Goal: Task Accomplishment & Management: Use online tool/utility

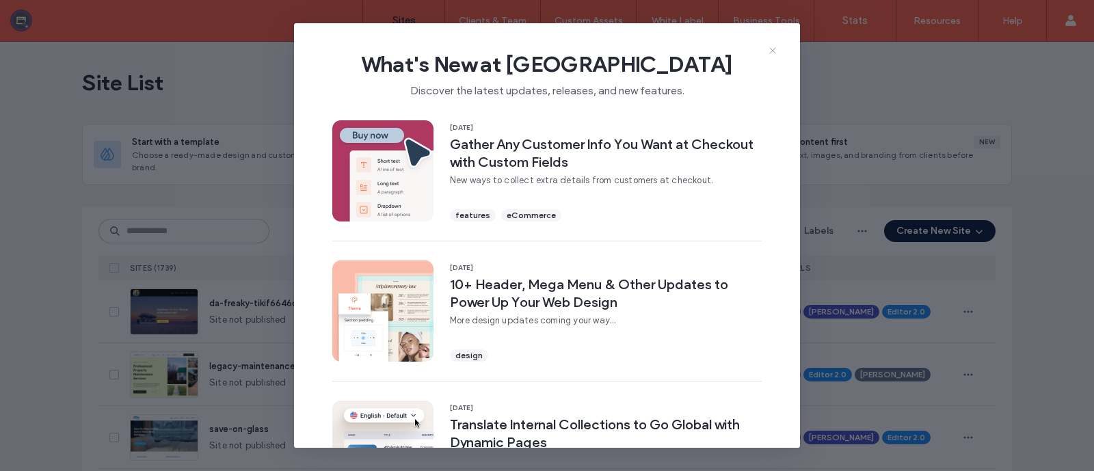
click at [772, 46] on icon at bounding box center [772, 50] width 11 height 11
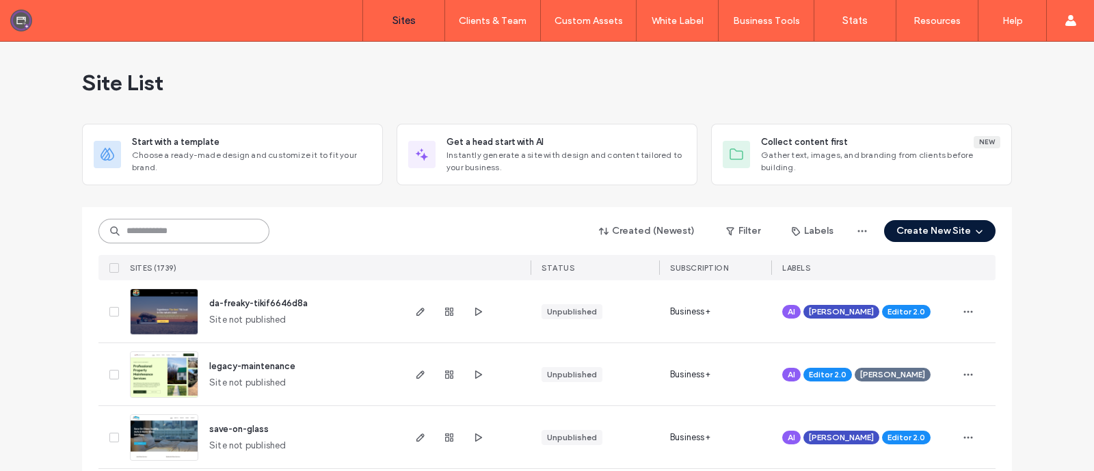
click at [146, 237] on input at bounding box center [183, 231] width 171 height 25
paste input "**********"
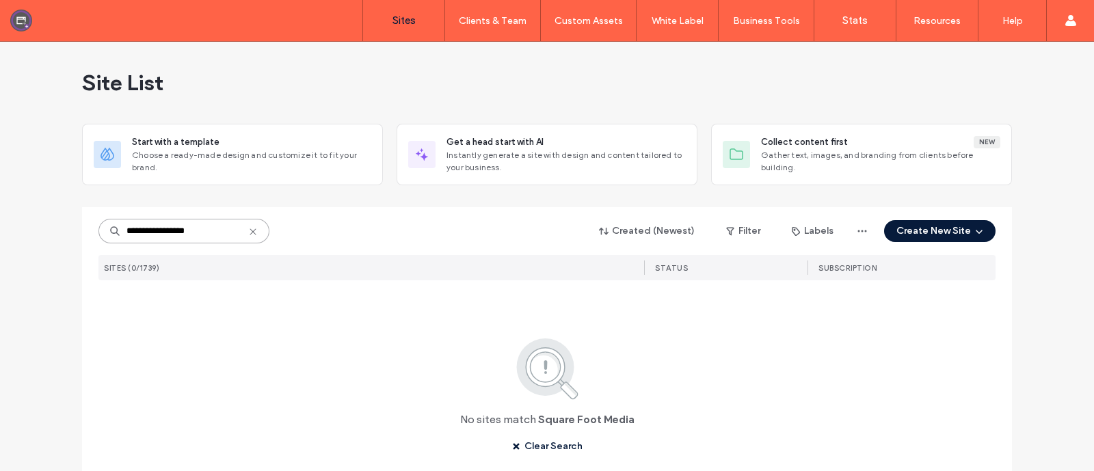
paste input
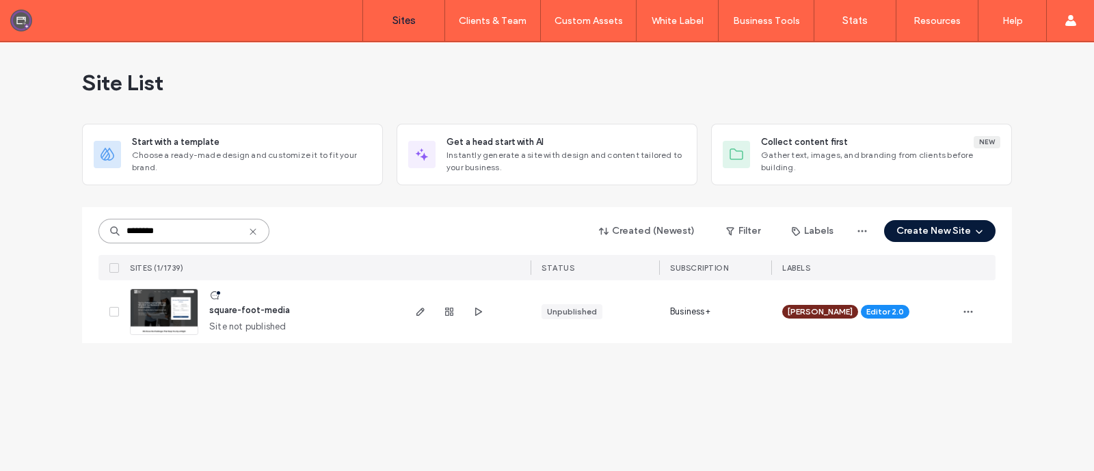
type input "********"
click at [227, 309] on span "square-foot-media" at bounding box center [249, 310] width 81 height 10
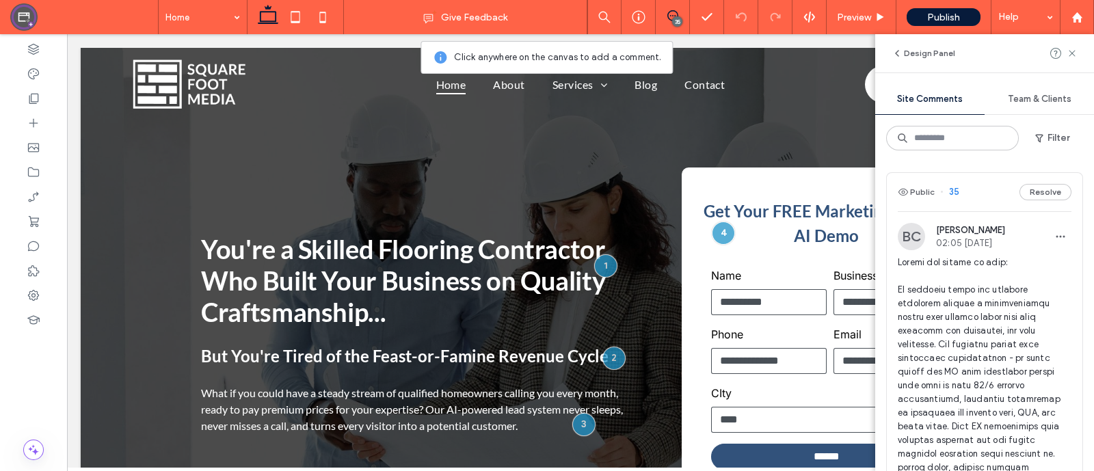
click at [1029, 104] on div "Team & Clients" at bounding box center [1039, 99] width 109 height 30
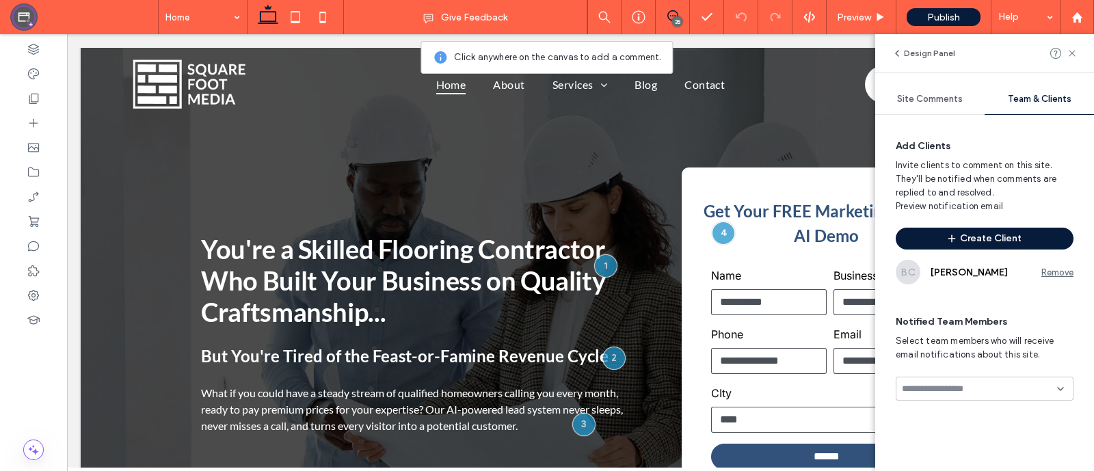
click at [913, 98] on span "Site Comments" at bounding box center [930, 99] width 66 height 11
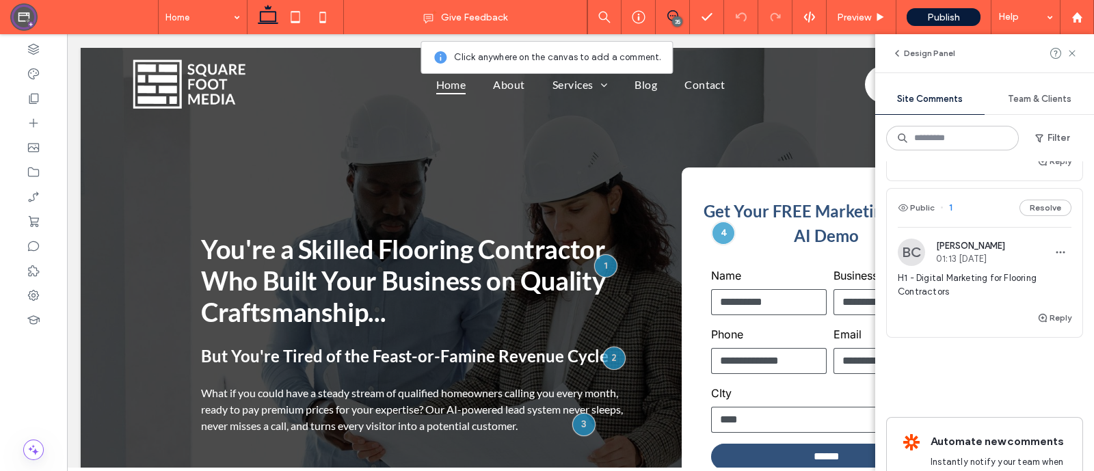
scroll to position [7319, 0]
click at [911, 111] on img at bounding box center [911, 97] width 27 height 27
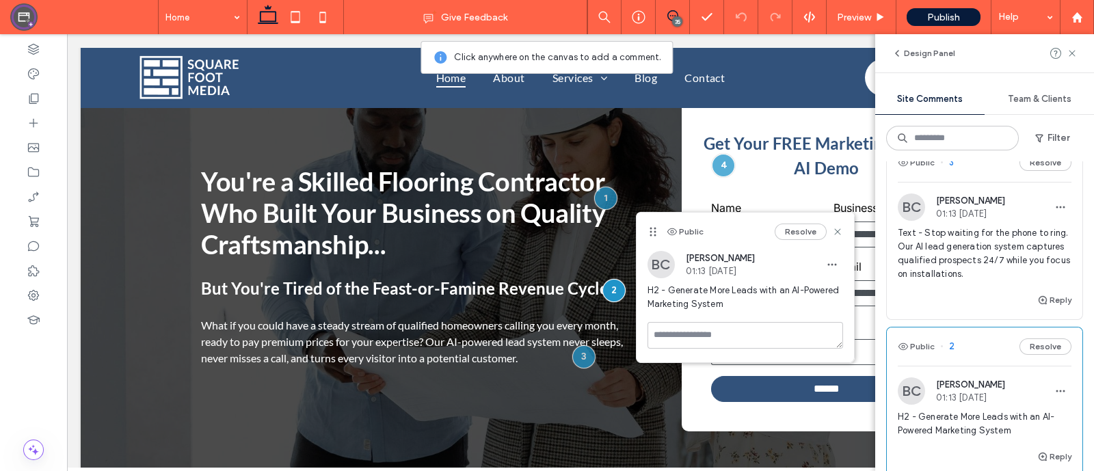
scroll to position [6950, 0]
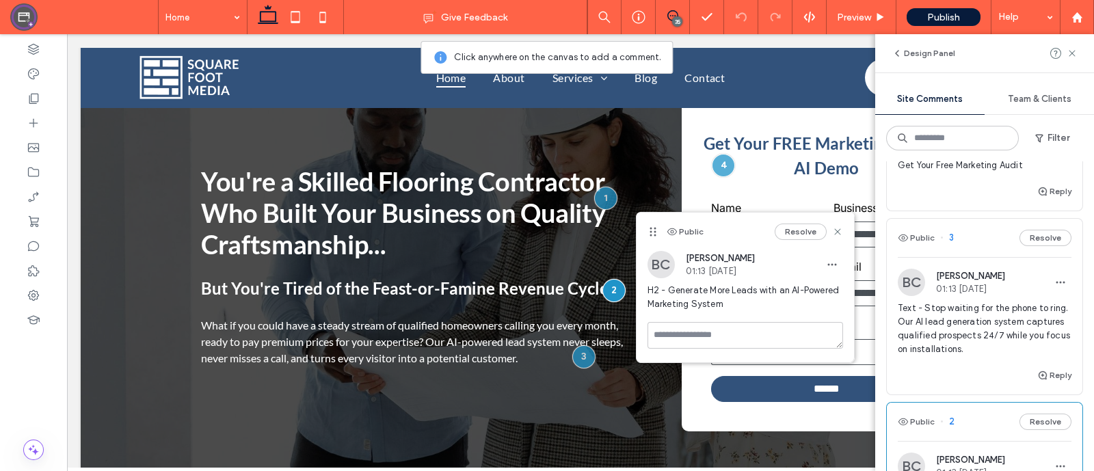
click at [909, 153] on img at bounding box center [911, 139] width 27 height 27
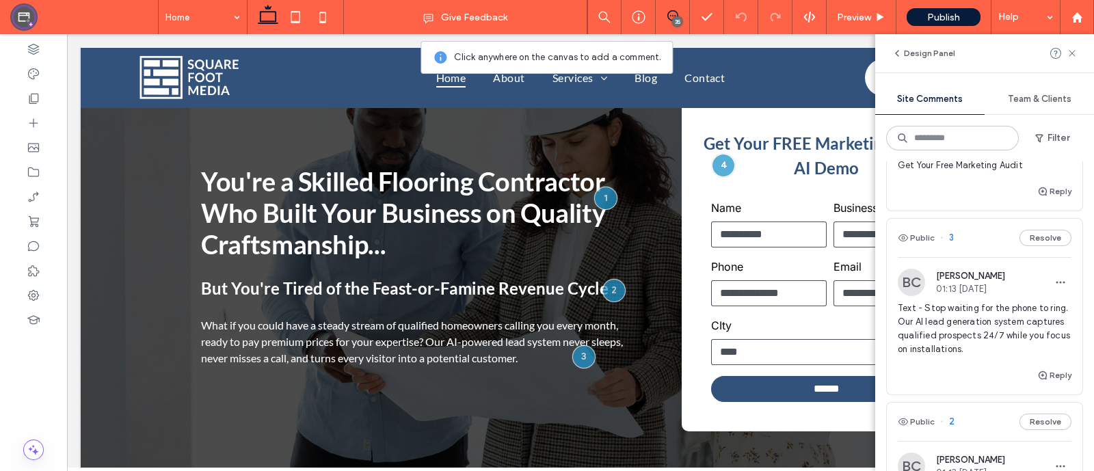
scroll to position [0, 0]
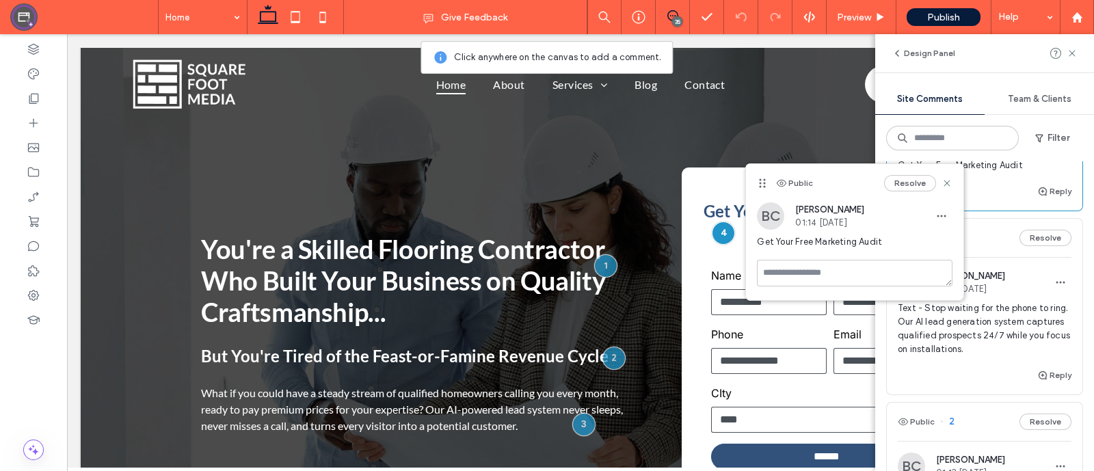
click at [962, 183] on div "Get Your Free Marketing Audit" at bounding box center [985, 171] width 174 height 25
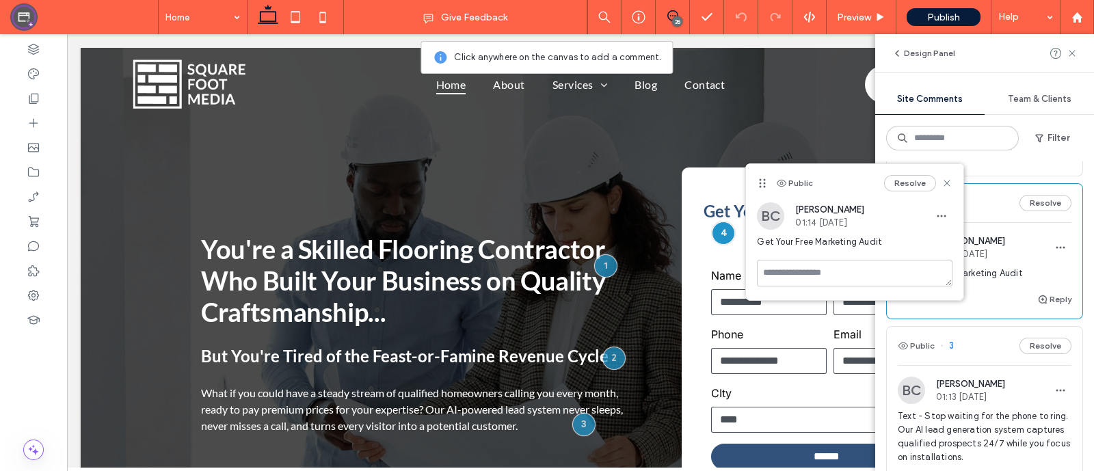
scroll to position [6841, 0]
click at [988, 139] on span "Make all the headings two lines and centered: Inconsistent Lead Flow" at bounding box center [985, 104] width 174 height 68
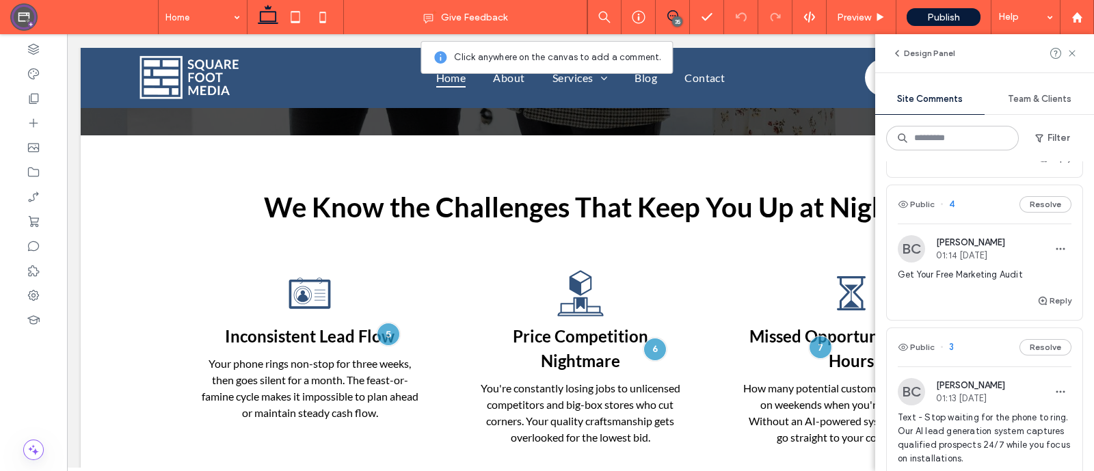
scroll to position [509, 0]
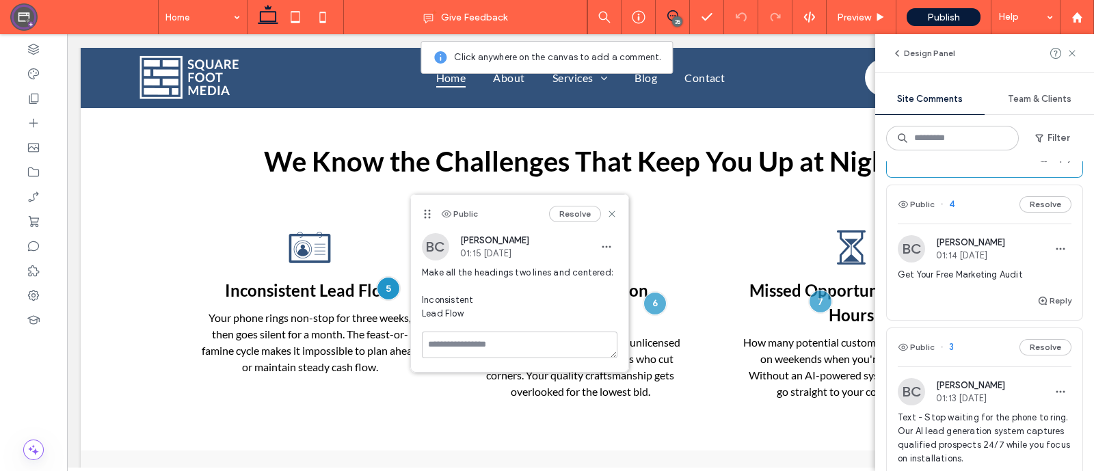
click at [974, 150] on div "Make all the headings two lines and centered: Inconsistent Lead Flow" at bounding box center [985, 109] width 174 height 79
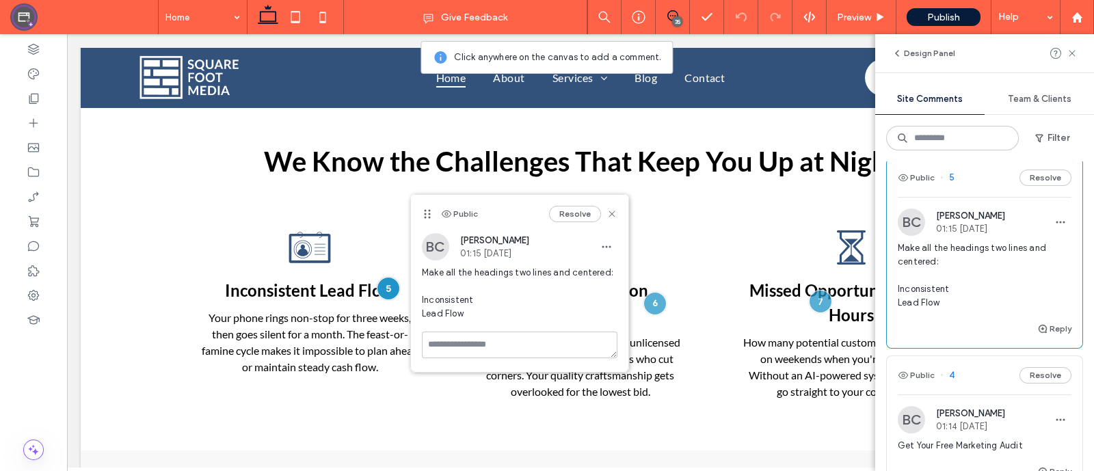
scroll to position [6662, 0]
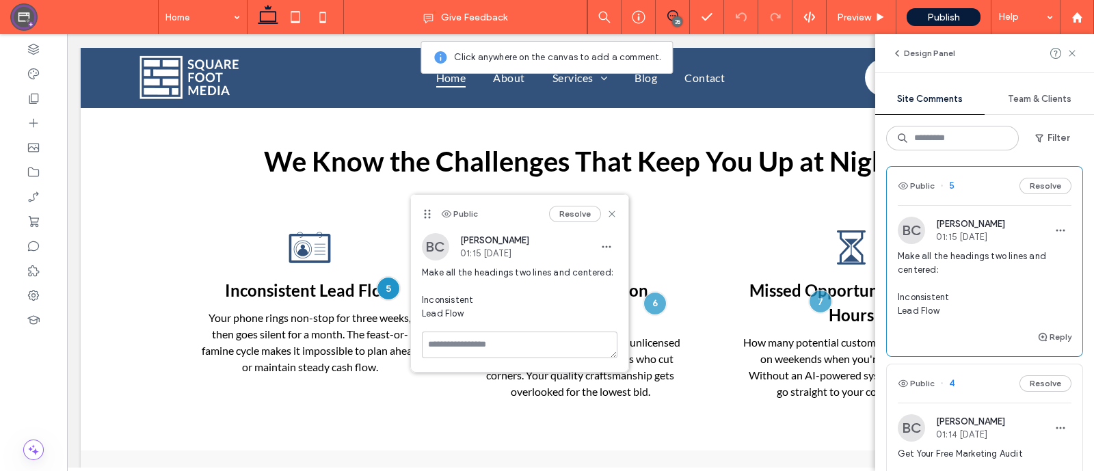
click at [951, 120] on span "Price Competition Nightmare" at bounding box center [985, 106] width 174 height 27
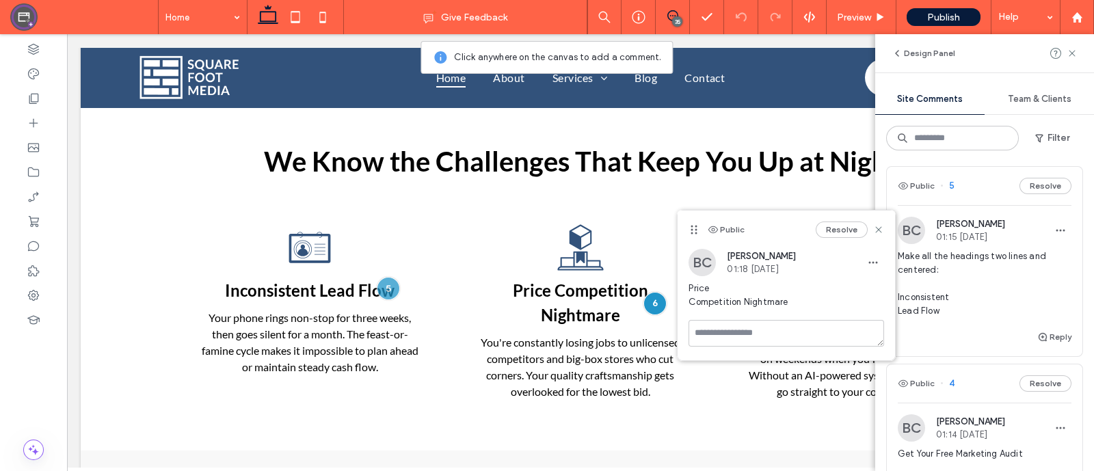
click at [951, 159] on div "Reply" at bounding box center [985, 144] width 196 height 27
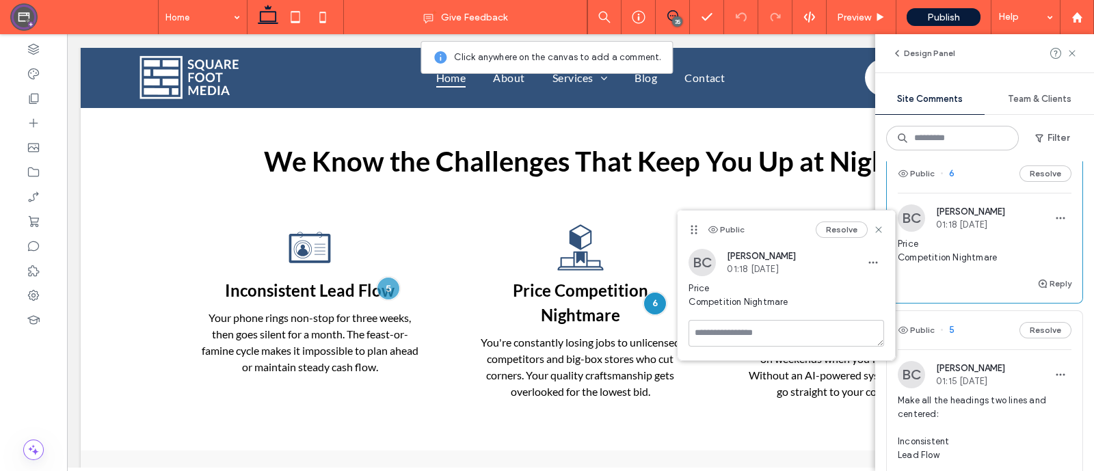
scroll to position [6516, 0]
click at [950, 109] on span "Missed Opportunities After Hours" at bounding box center [985, 95] width 174 height 27
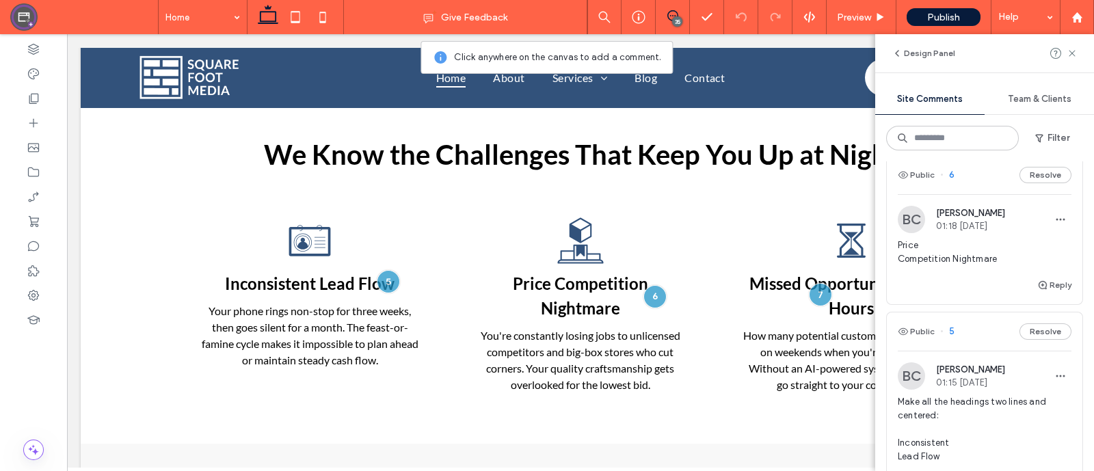
scroll to position [522, 0]
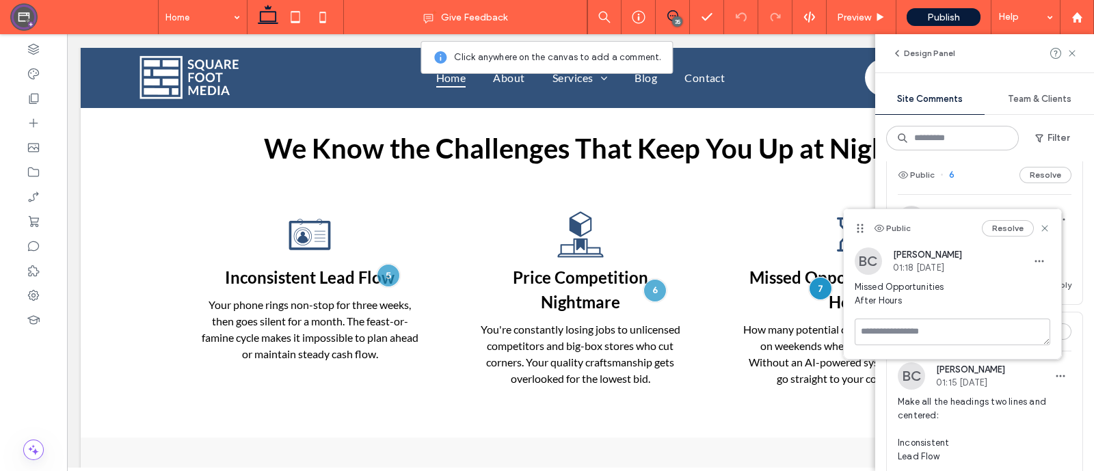
click at [943, 231] on span "01:18 [DATE]" at bounding box center [970, 226] width 69 height 10
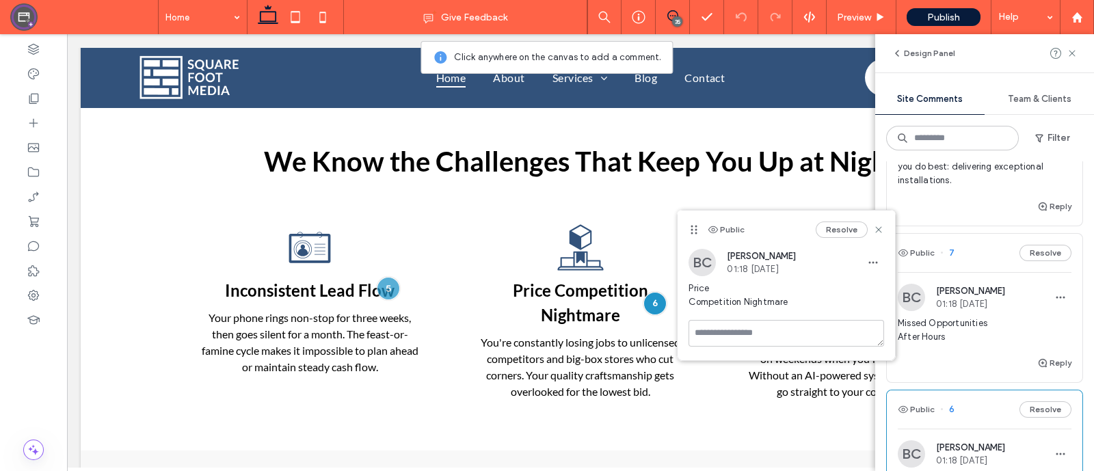
scroll to position [6280, 0]
click at [949, 189] on span "You built your reputation on quality work, but you're frustrated watching lesse…" at bounding box center [985, 107] width 174 height 164
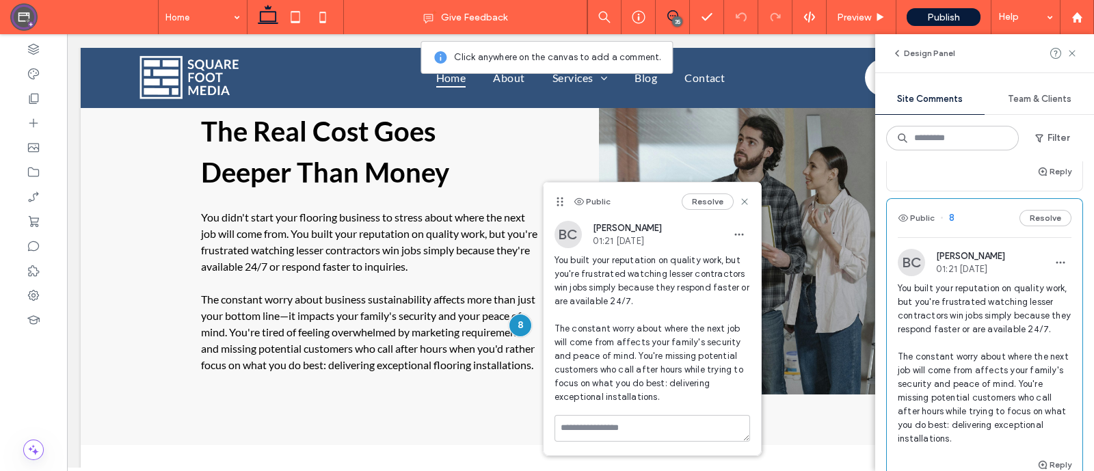
scroll to position [6003, 0]
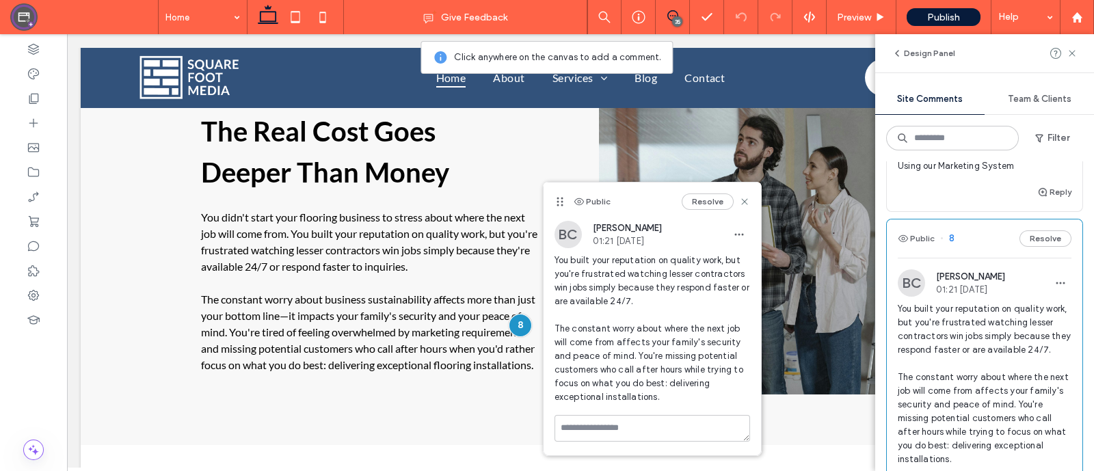
click at [952, 173] on span "Real Results From Flooring Contractors Using our Marketing System" at bounding box center [985, 159] width 174 height 27
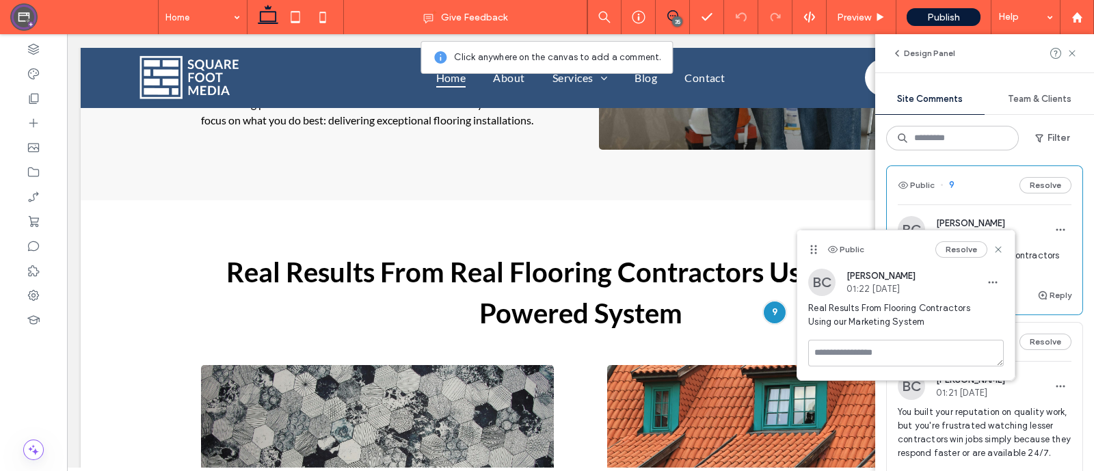
scroll to position [5898, 0]
click at [976, 101] on div "[PERSON_NAME] 01:23 [DATE]" at bounding box center [970, 88] width 69 height 23
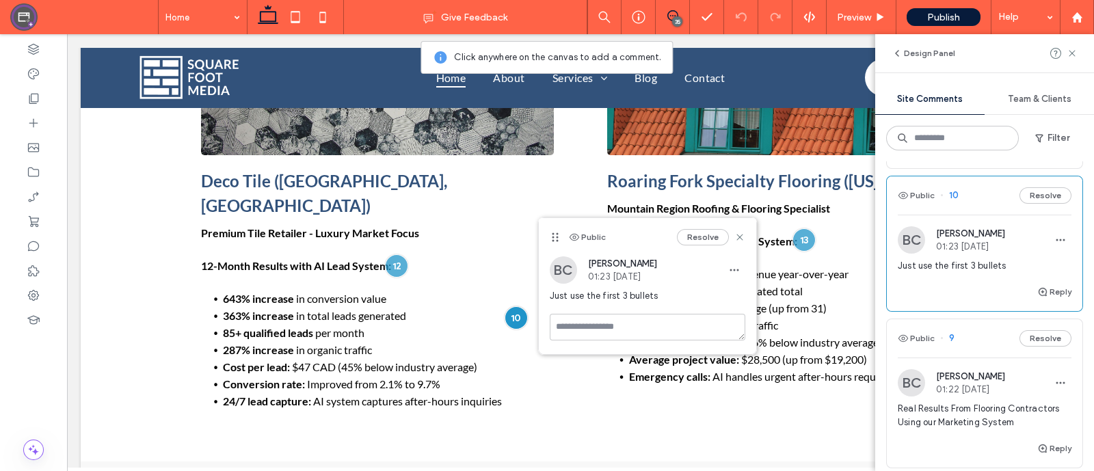
scroll to position [5740, 0]
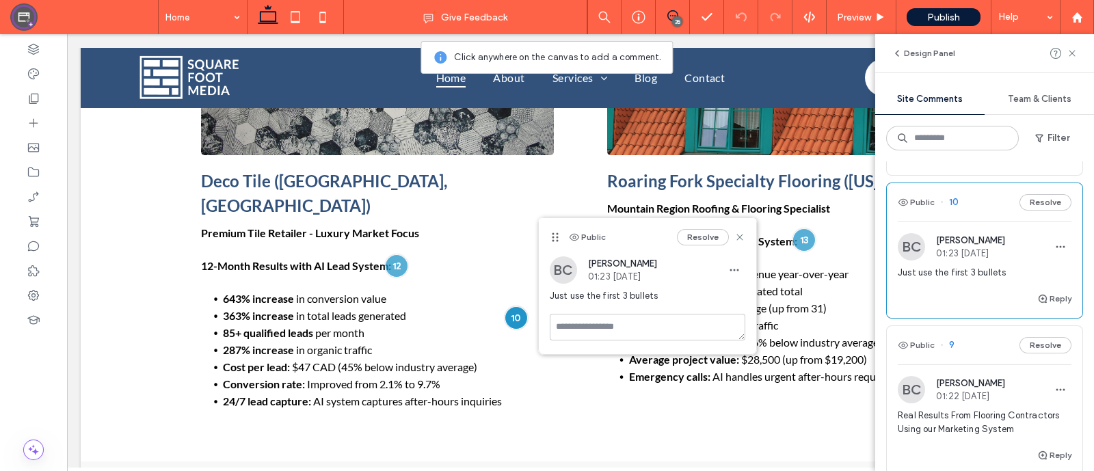
click at [966, 137] on span "Just use the first 3 bullets" at bounding box center [985, 130] width 174 height 14
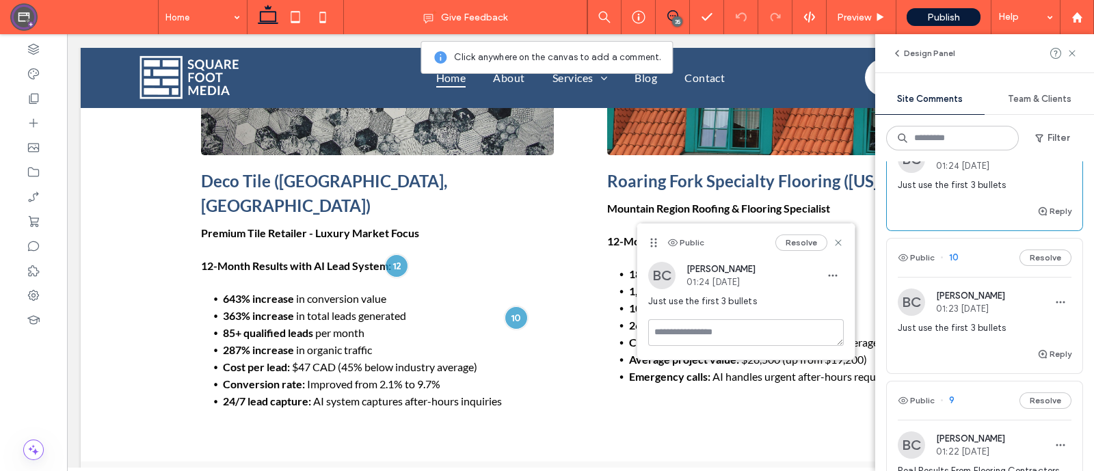
scroll to position [5684, 0]
click at [952, 204] on div "BC [PERSON_NAME] 01:24 [DATE] Just use the first 3 bullets" at bounding box center [985, 174] width 174 height 57
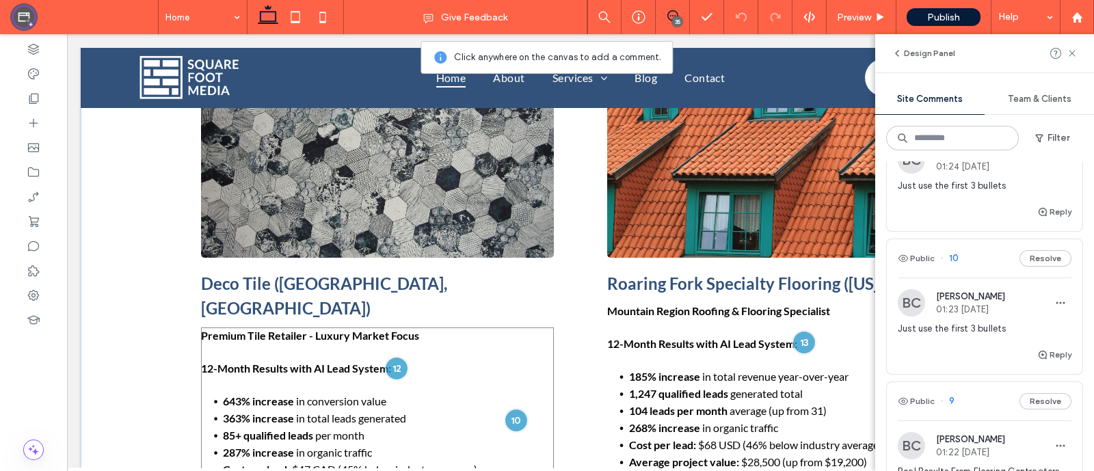
scroll to position [1555, 0]
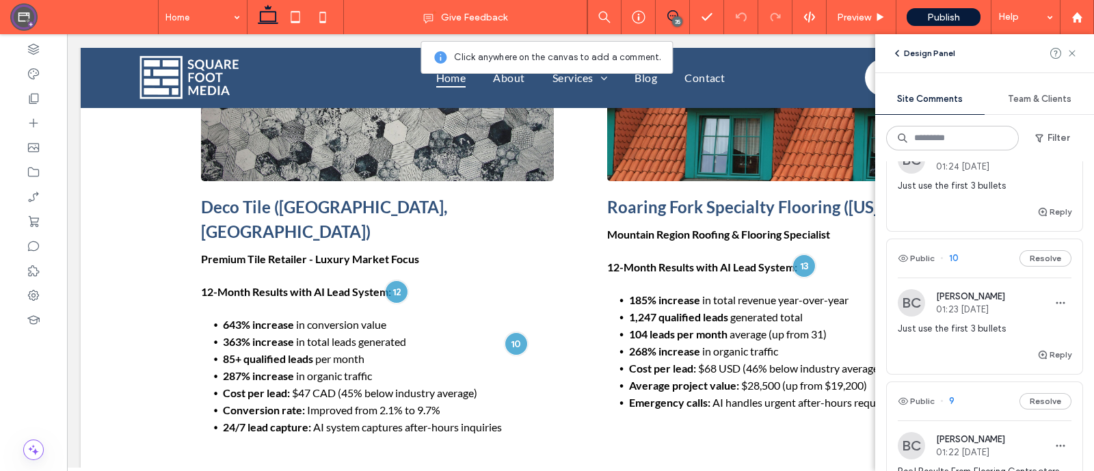
click at [902, 52] on span "button" at bounding box center [898, 53] width 12 height 15
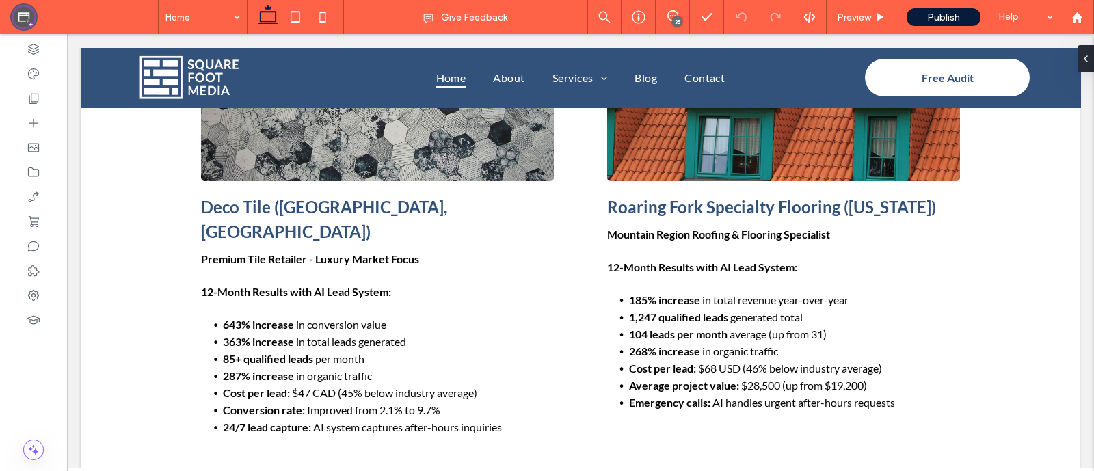
scroll to position [0, 0]
click at [668, 18] on icon at bounding box center [672, 15] width 11 height 11
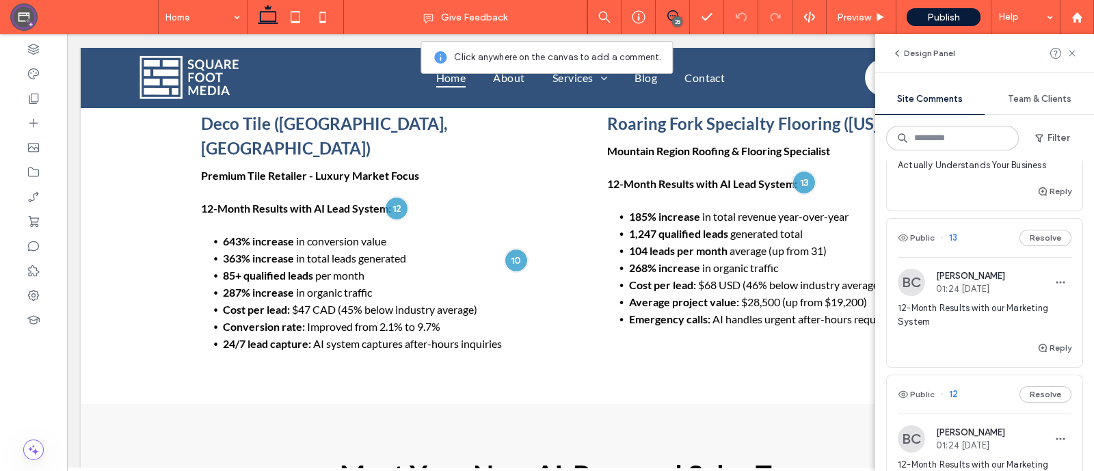
scroll to position [5247, 0]
click at [954, 174] on span "Why We're the Only Agency That Actually Understands Your Business" at bounding box center [985, 159] width 174 height 27
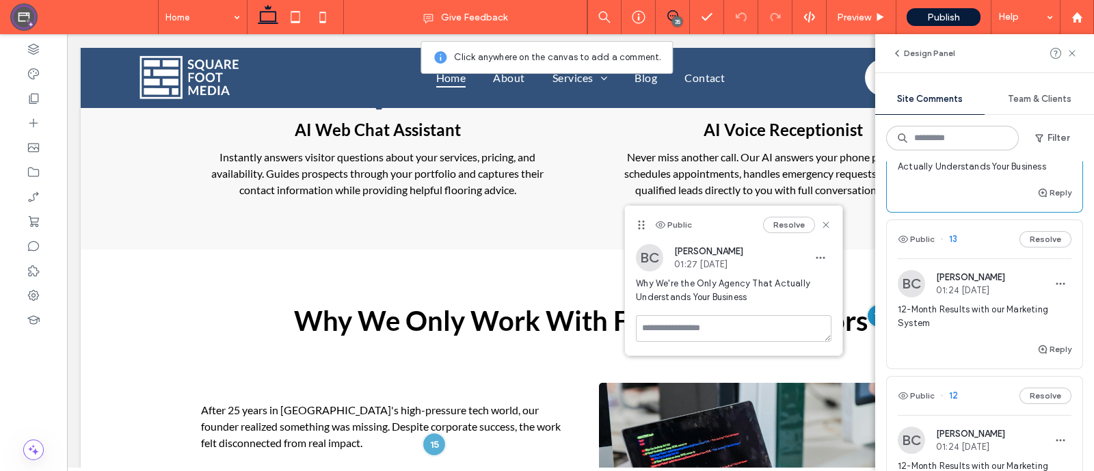
scroll to position [5134, 0]
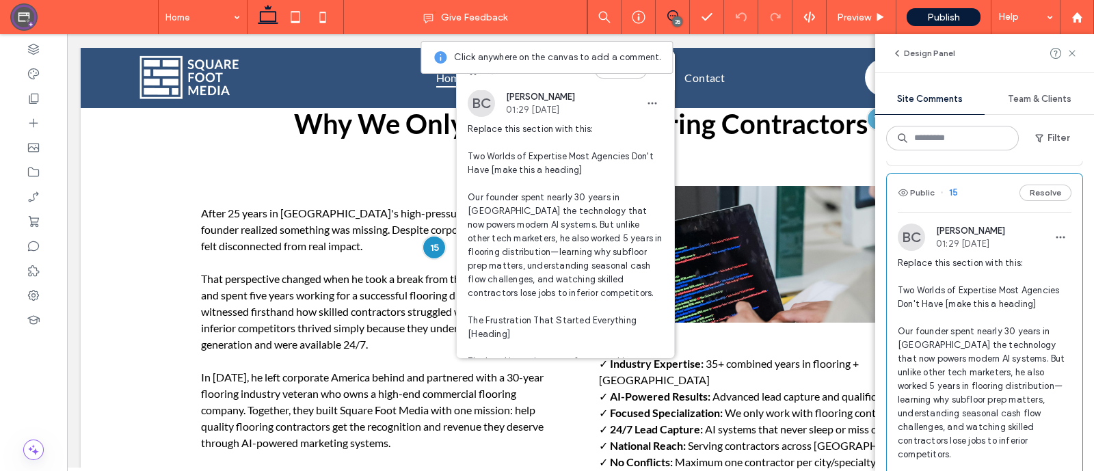
scroll to position [4534, 0]
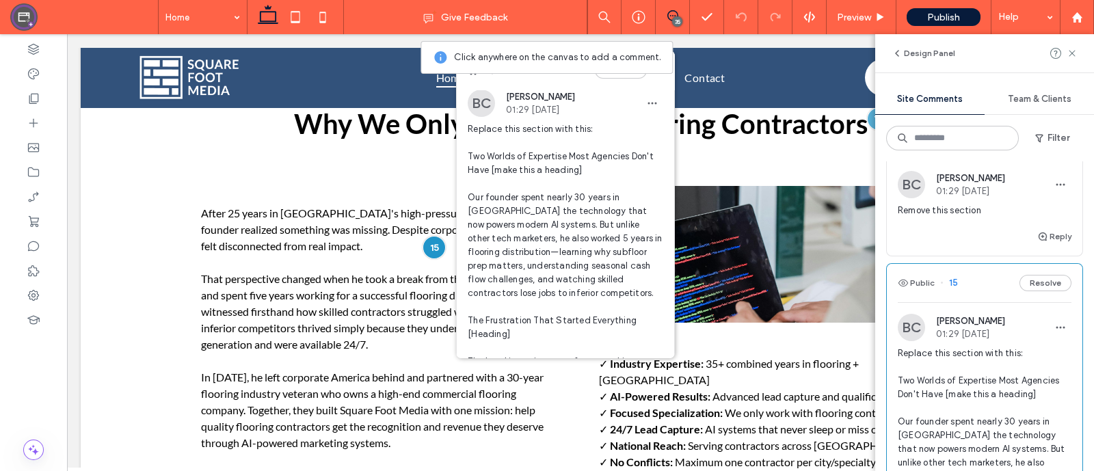
click at [945, 228] on div "BC [PERSON_NAME] 01:29 [DATE] Remove this section" at bounding box center [985, 199] width 174 height 57
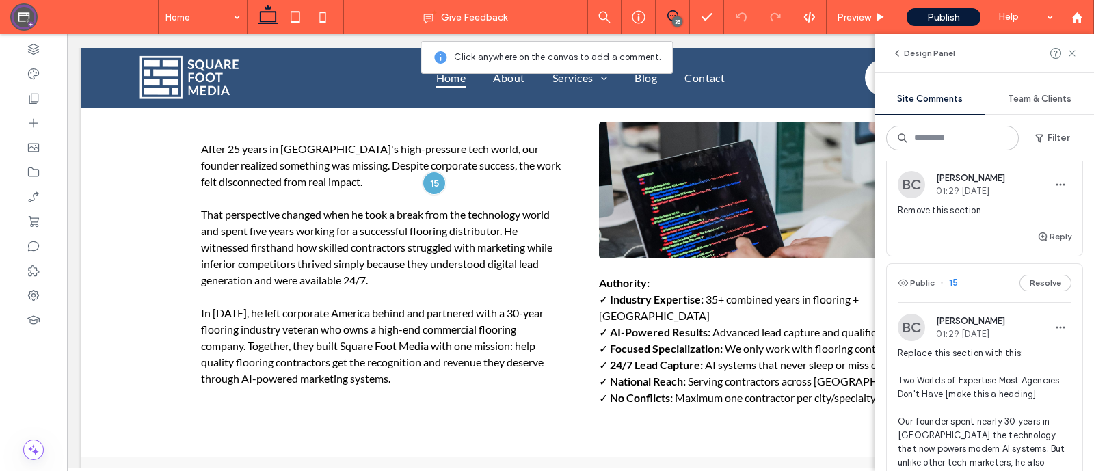
scroll to position [2400, 0]
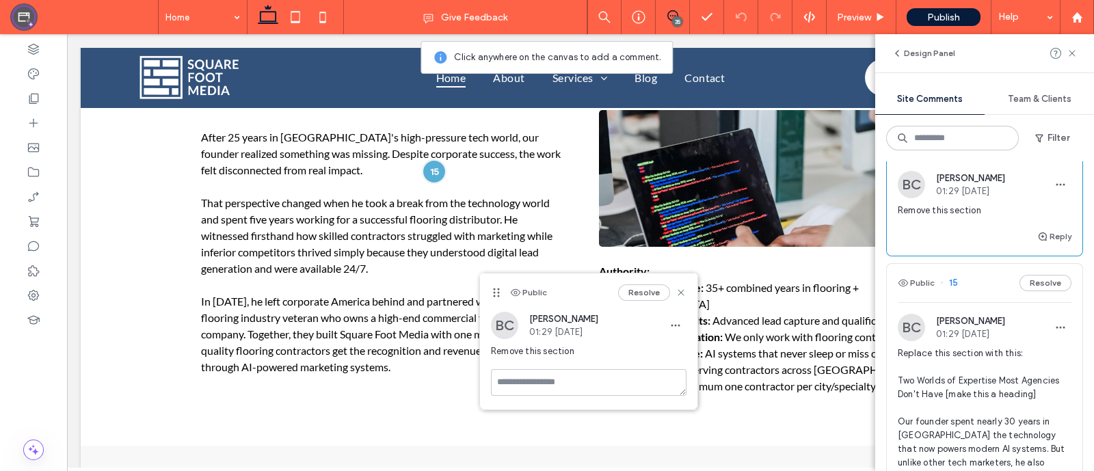
drag, startPoint x: 687, startPoint y: 275, endPoint x: 494, endPoint y: 294, distance: 194.4
click at [494, 294] on icon at bounding box center [496, 292] width 11 height 11
click at [1056, 186] on use "button" at bounding box center [1060, 185] width 9 height 2
click at [995, 196] on span "01:29 [DATE]" at bounding box center [970, 191] width 69 height 10
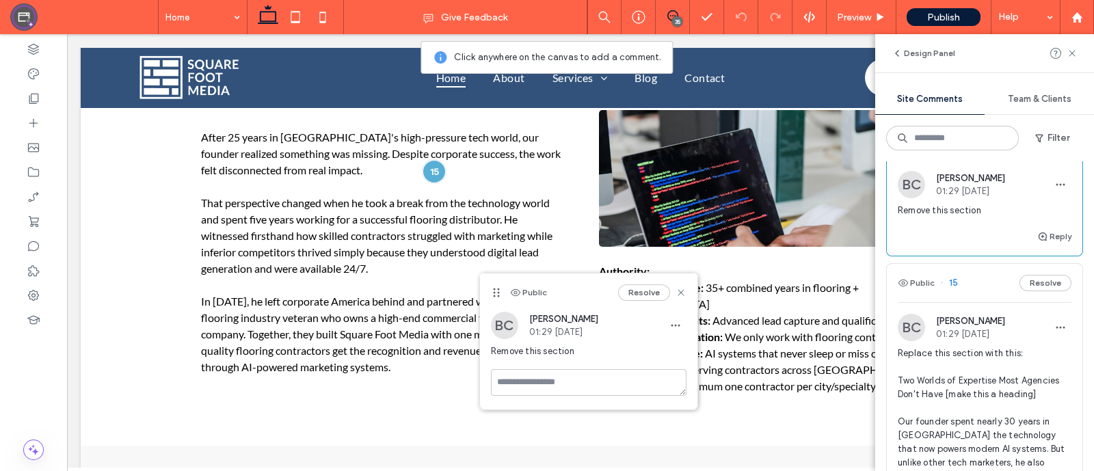
click at [924, 148] on button "Public" at bounding box center [916, 140] width 37 height 16
click at [919, 148] on button "Public" at bounding box center [916, 140] width 37 height 16
click at [954, 196] on span "01:29 [DATE]" at bounding box center [970, 191] width 69 height 10
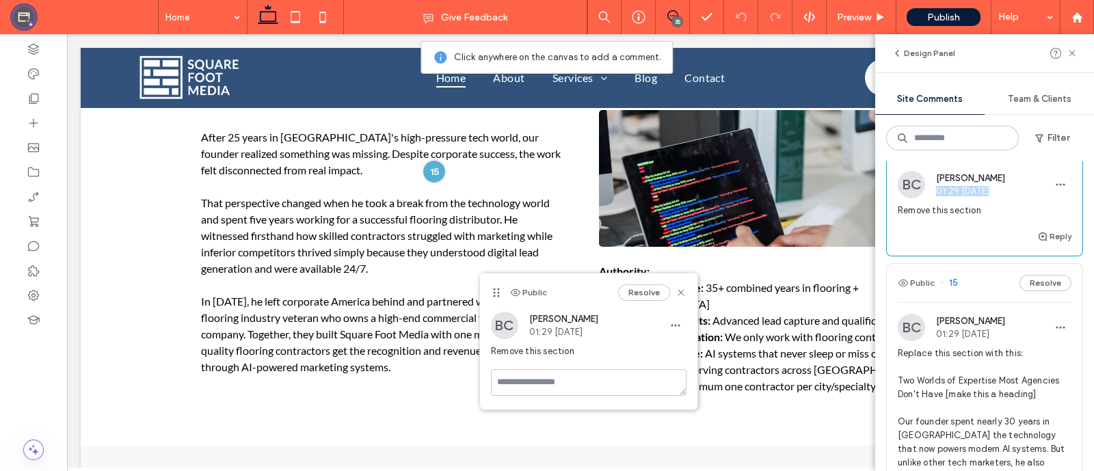
click at [957, 196] on span "01:29 [DATE]" at bounding box center [970, 191] width 69 height 10
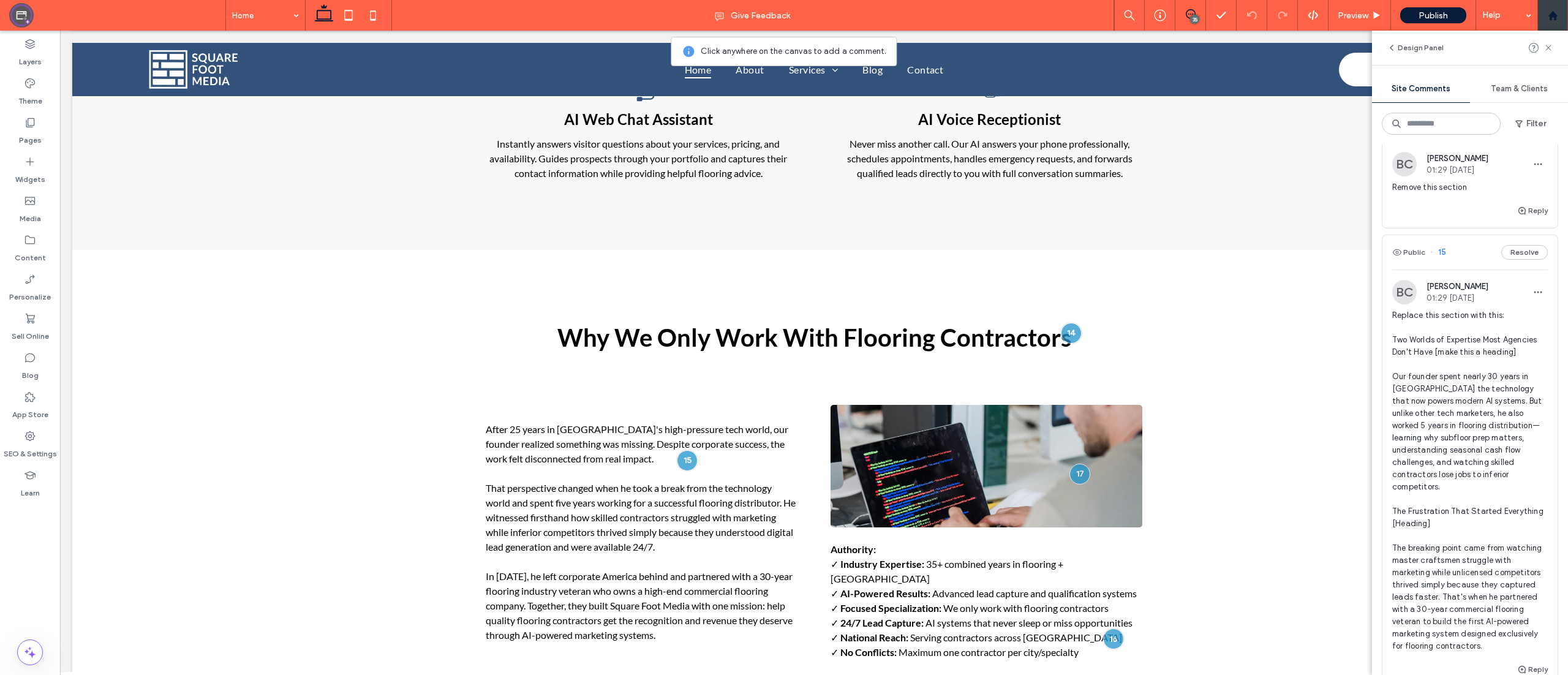
scroll to position [2220, 0]
click at [979, 203] on div "Remove this section" at bounding box center [1470, 192] width 156 height 22
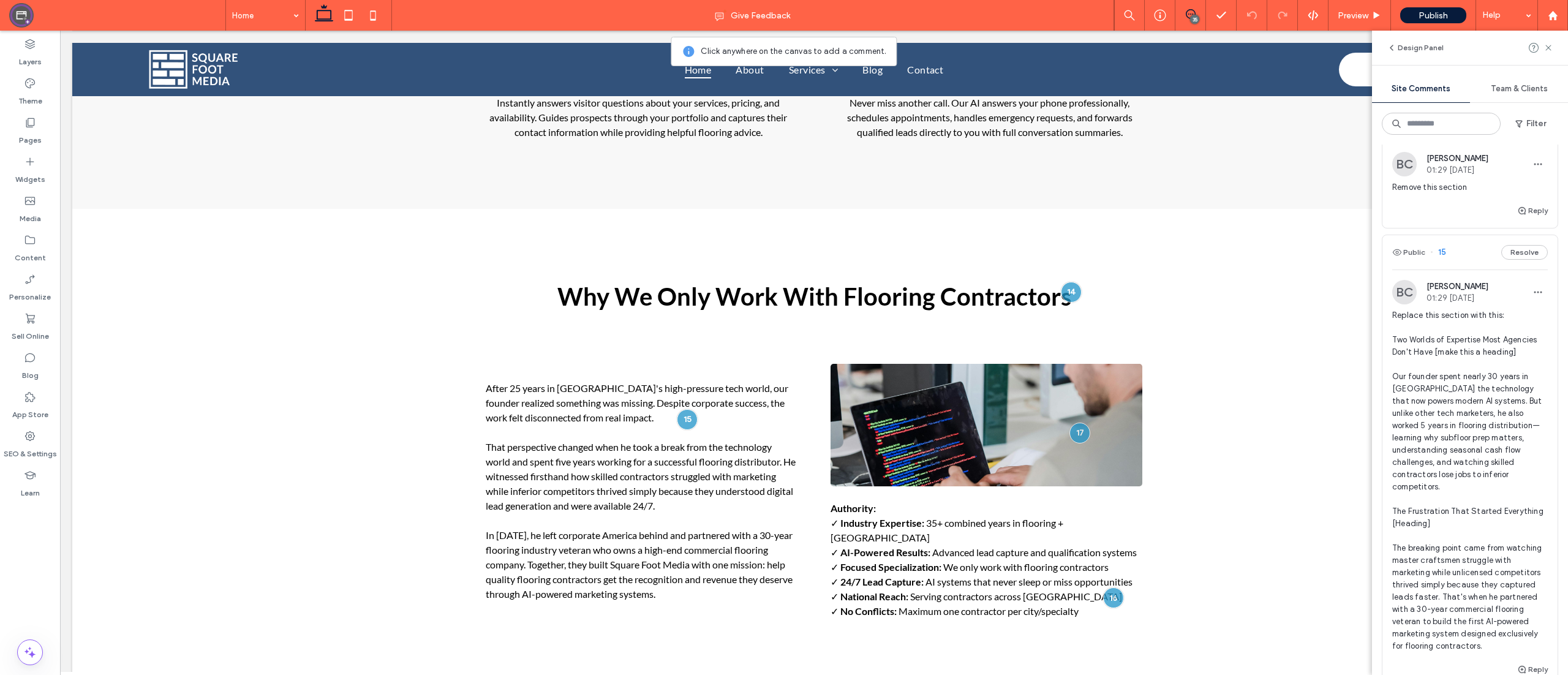
scroll to position [3989, 0]
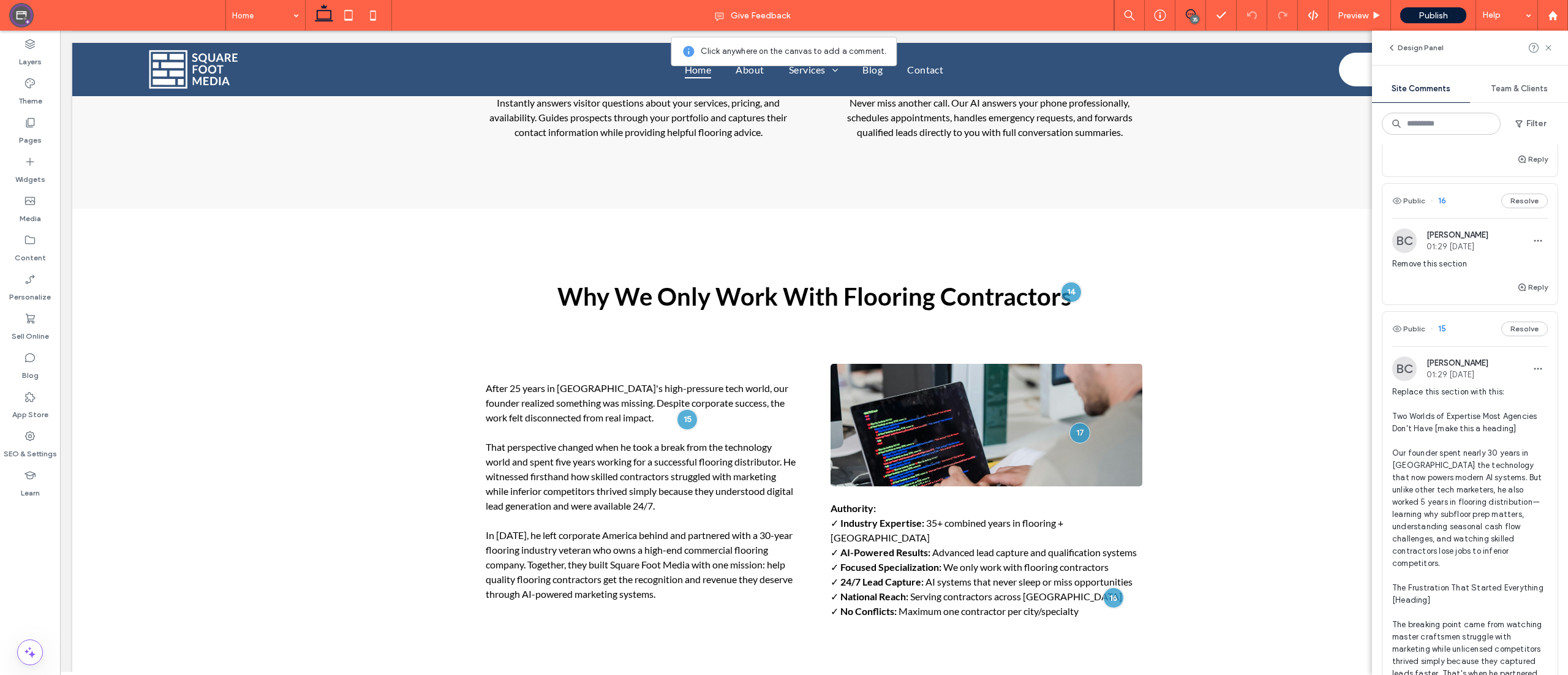
click at [979, 143] on span "Make the image larger since we removed the below section. I will most likely re…" at bounding box center [1470, 124] width 156 height 37
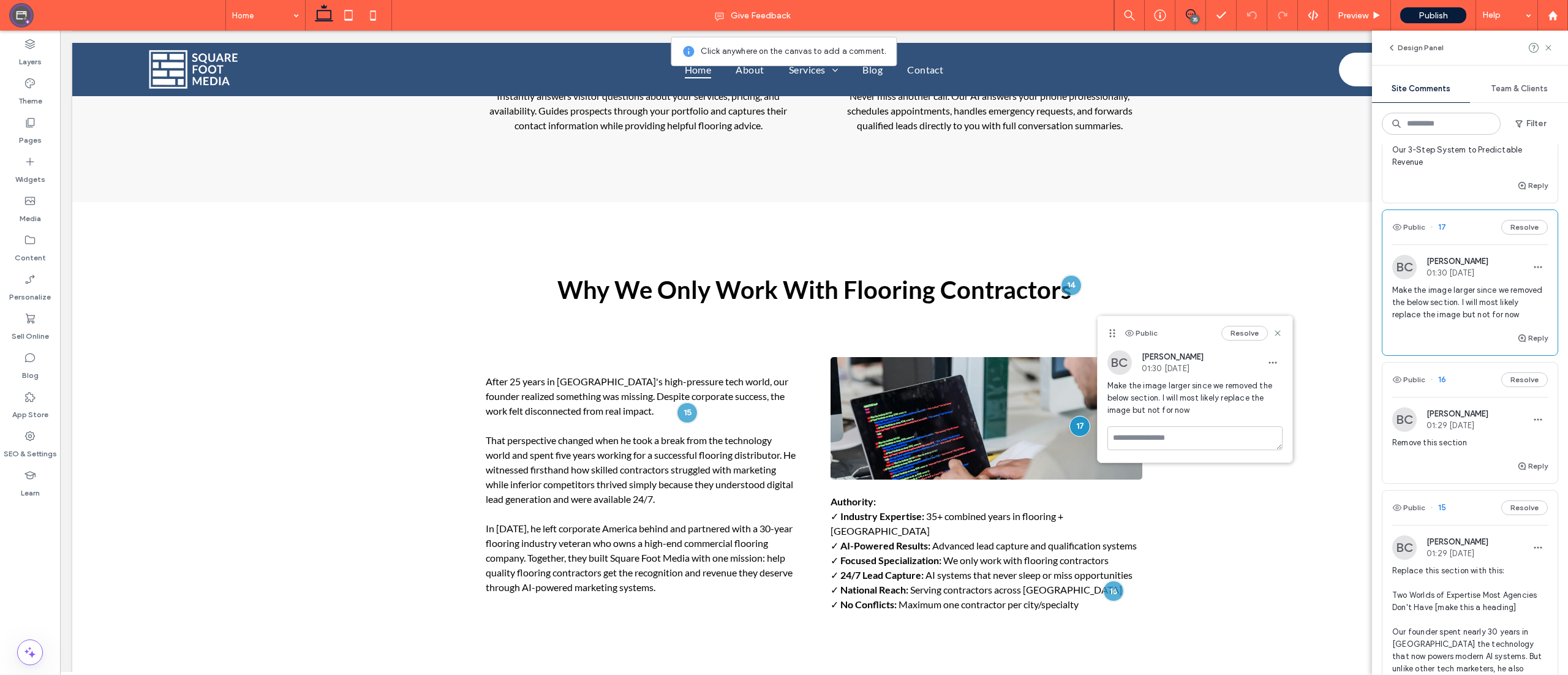
scroll to position [3806, 0]
click at [979, 173] on span "Our 3-Step System to Predictable Revenue" at bounding box center [1470, 160] width 156 height 24
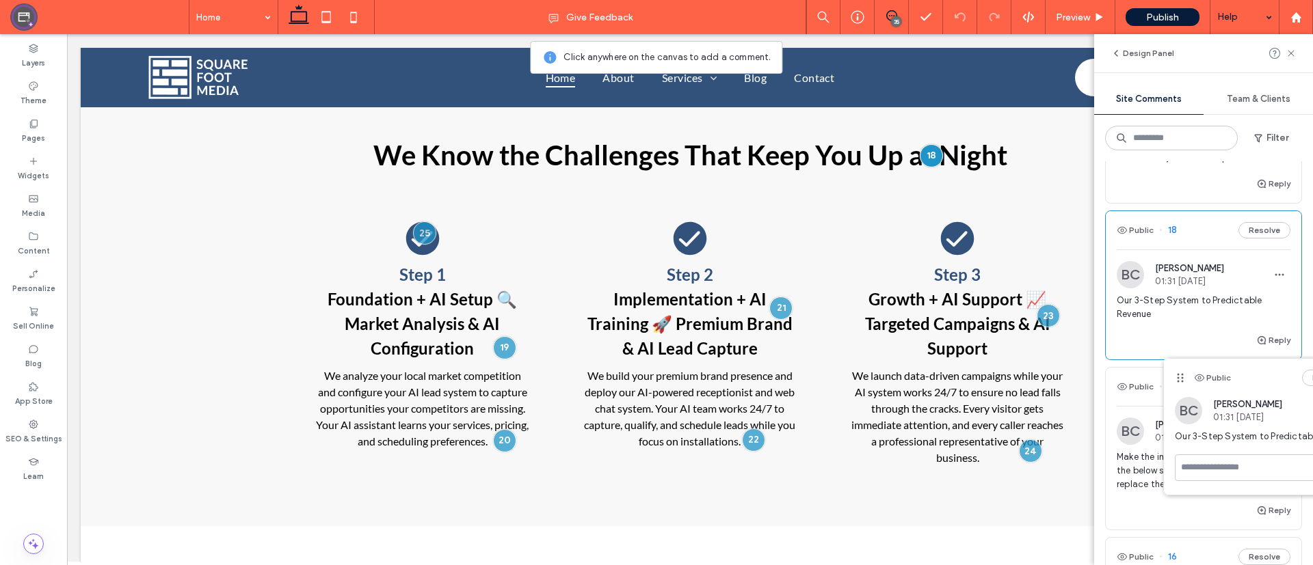
scroll to position [2919, 0]
click at [1093, 175] on div "Replace the heading with: Market Analysis + AI Setup" at bounding box center [1203, 149] width 174 height 52
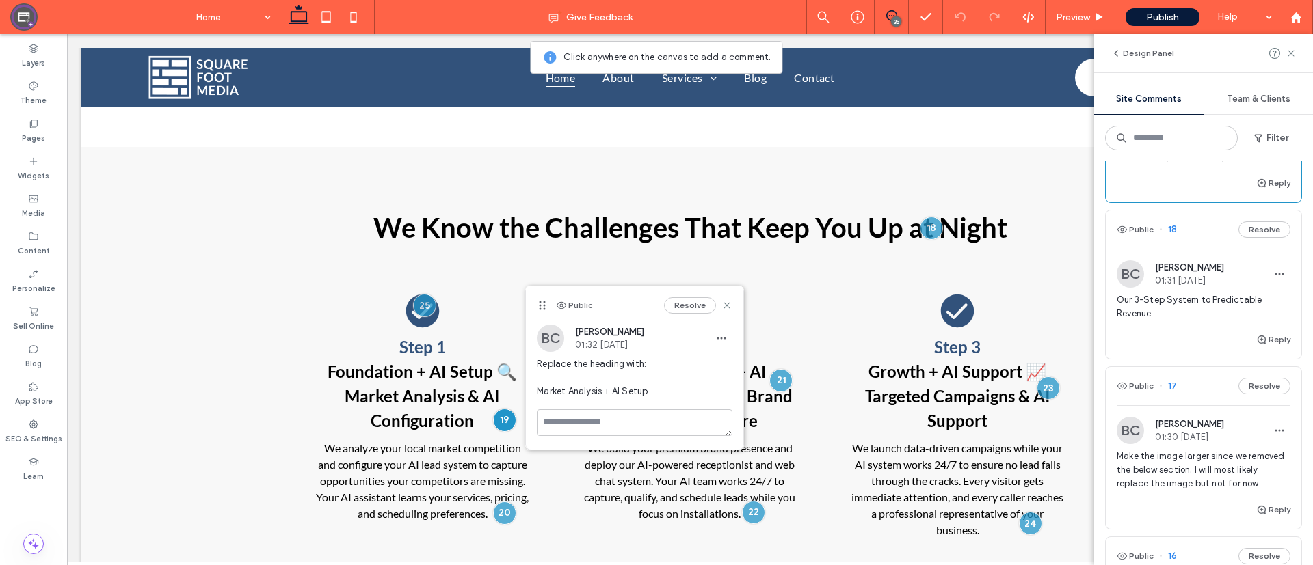
scroll to position [4107, 0]
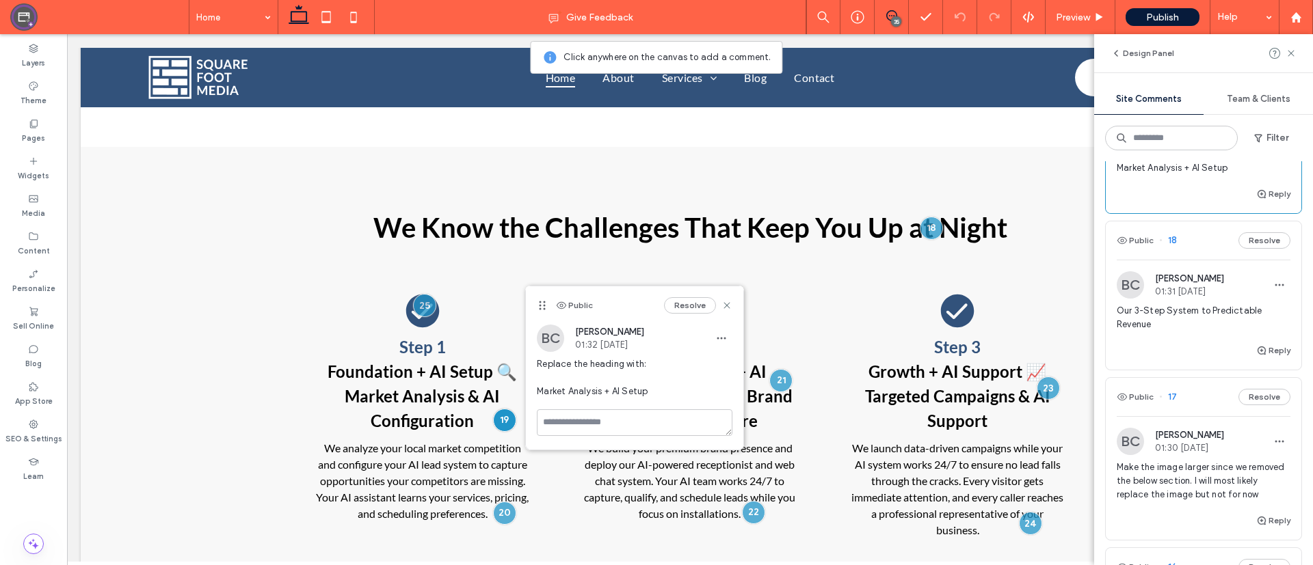
click at [1093, 175] on span "Replace the heading with: Market Analysis + AI Setup" at bounding box center [1203, 154] width 174 height 41
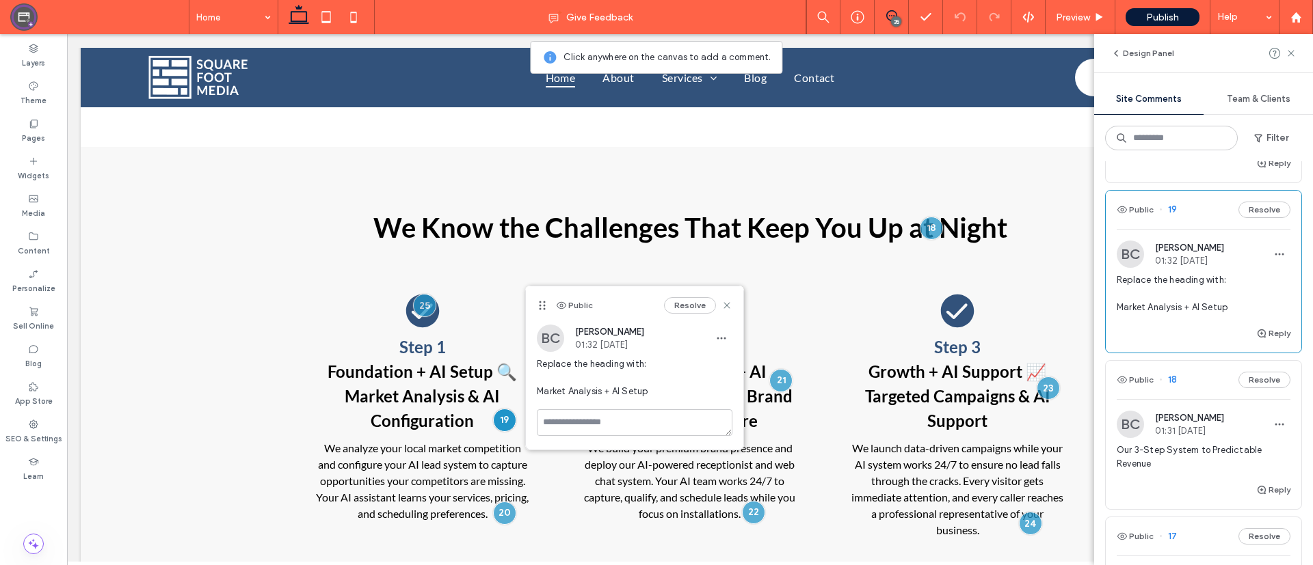
scroll to position [3966, 0]
click at [1093, 146] on span "Replace with bullets -Analyze your local competition -Configure AI for your ser…" at bounding box center [1203, 105] width 174 height 82
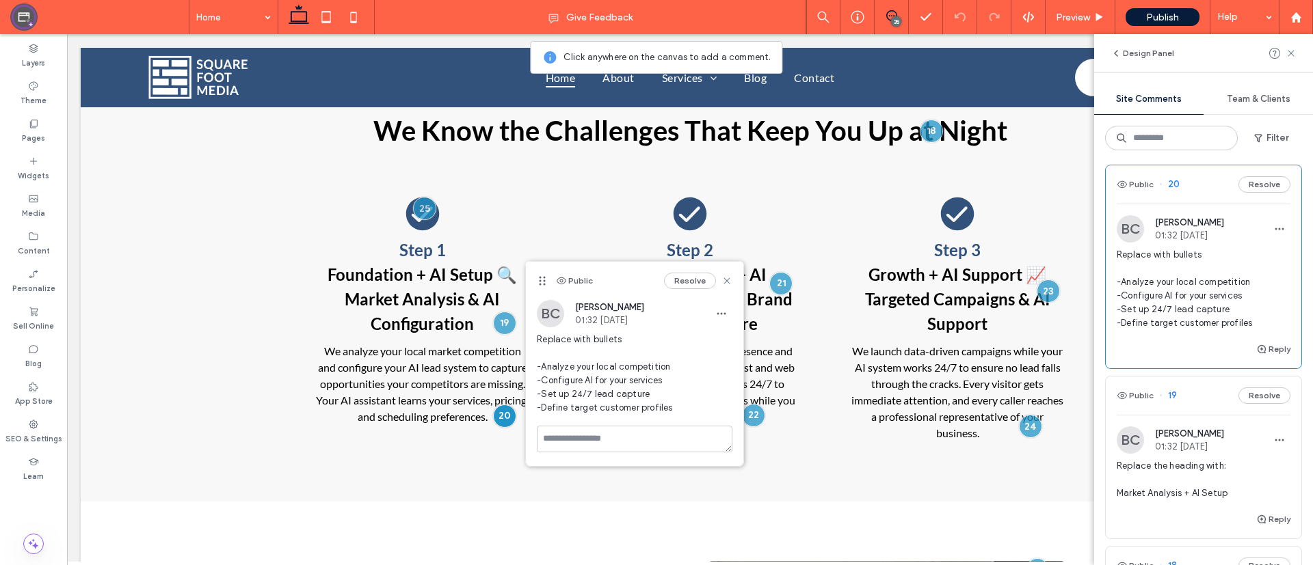
scroll to position [3775, 0]
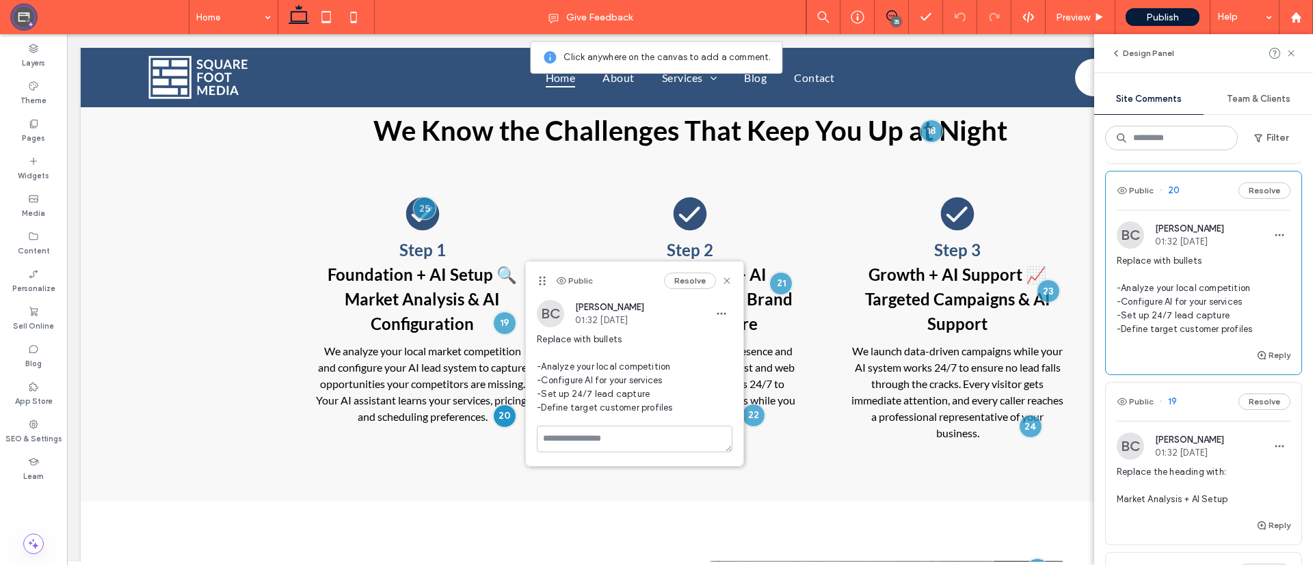
click at [1093, 125] on span "Replace the heading with: Website + AI Deployment" at bounding box center [1203, 104] width 174 height 41
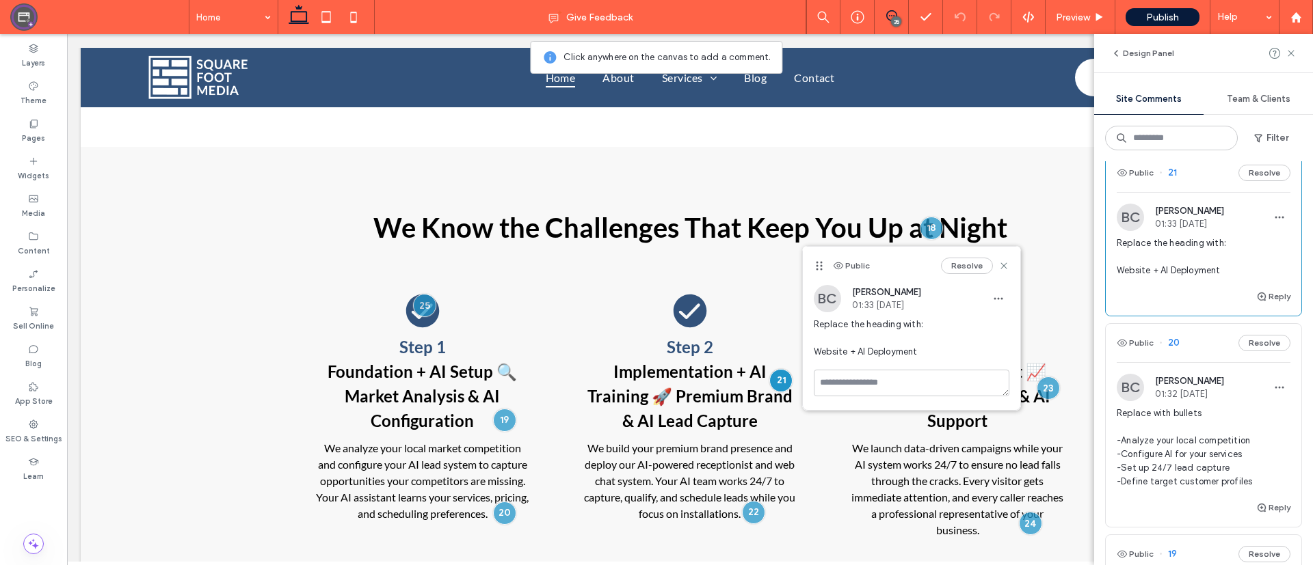
scroll to position [3622, 0]
click at [1093, 279] on span "Replace the heading with: Website + AI Deployment" at bounding box center [1203, 258] width 174 height 41
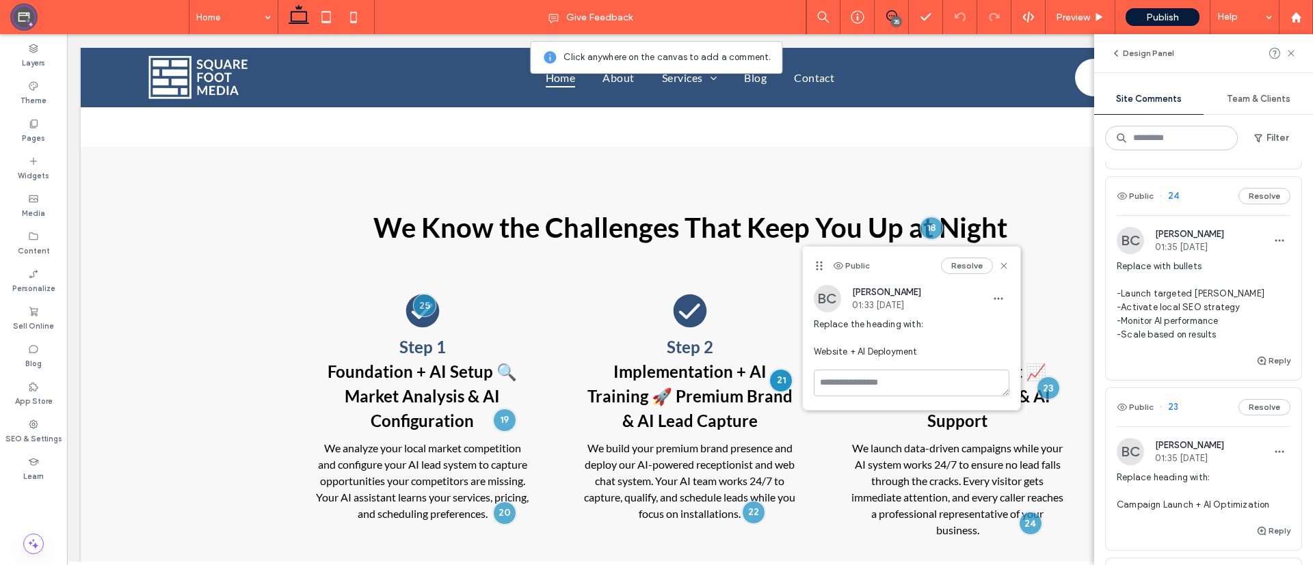
scroll to position [3012, 0]
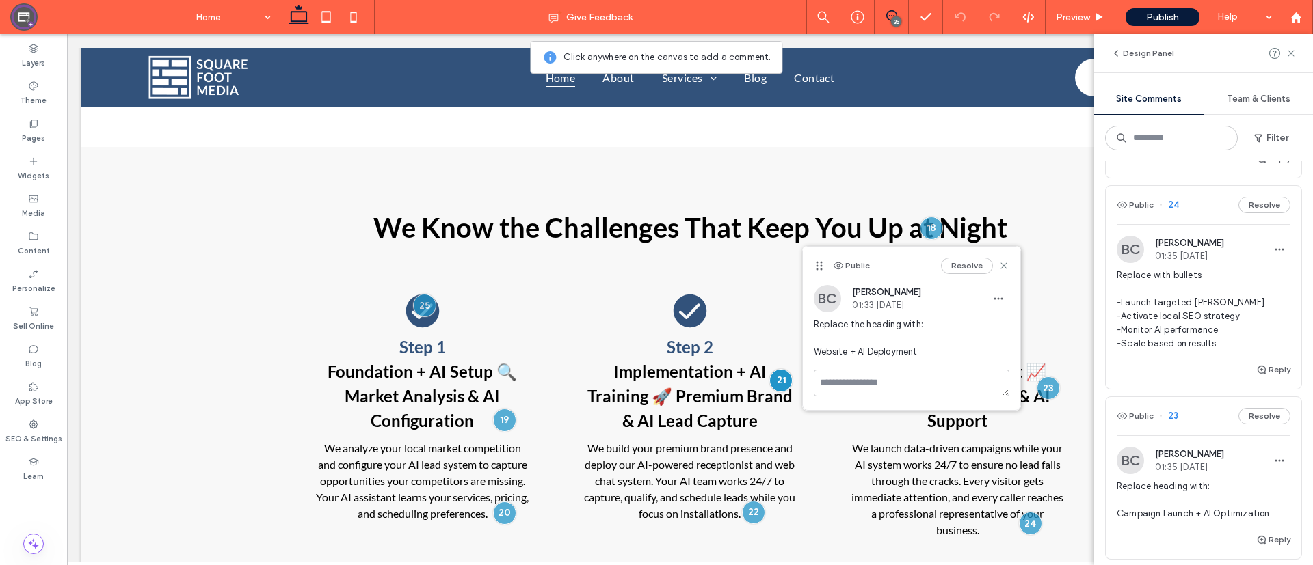
click at [1093, 139] on span "Can we improve the icons for each step? Not just checks?" at bounding box center [1203, 125] width 174 height 27
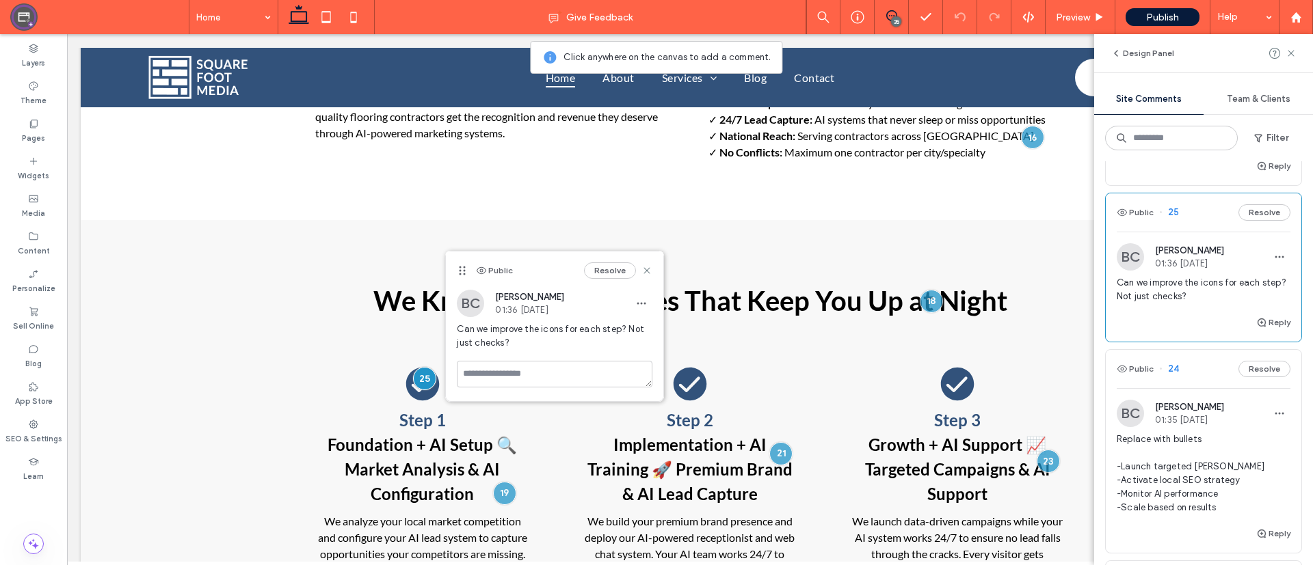
scroll to position [2838, 0]
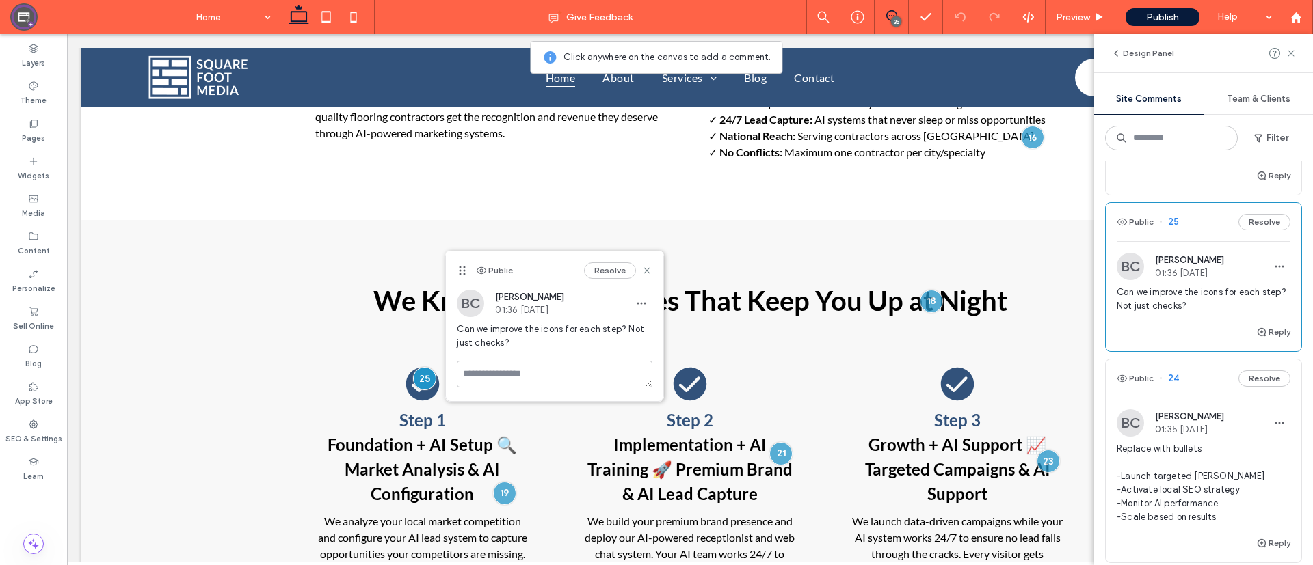
click at [1093, 157] on span "Stop Chasing Leads. Start Attracting Premium Customers." at bounding box center [1203, 142] width 174 height 27
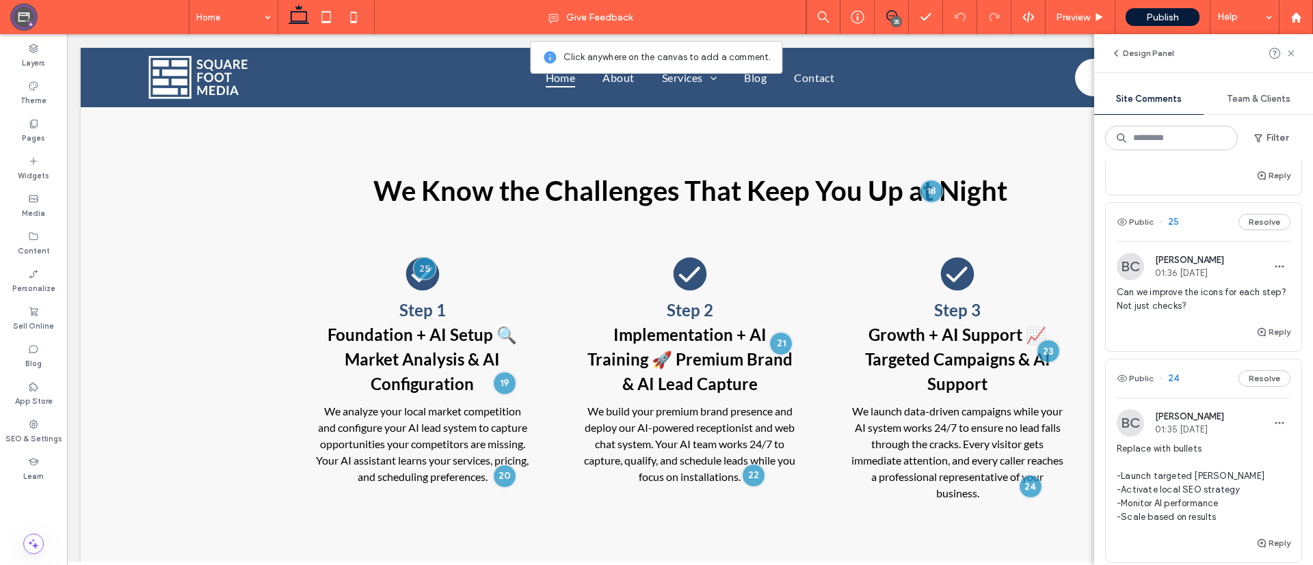
scroll to position [0, 0]
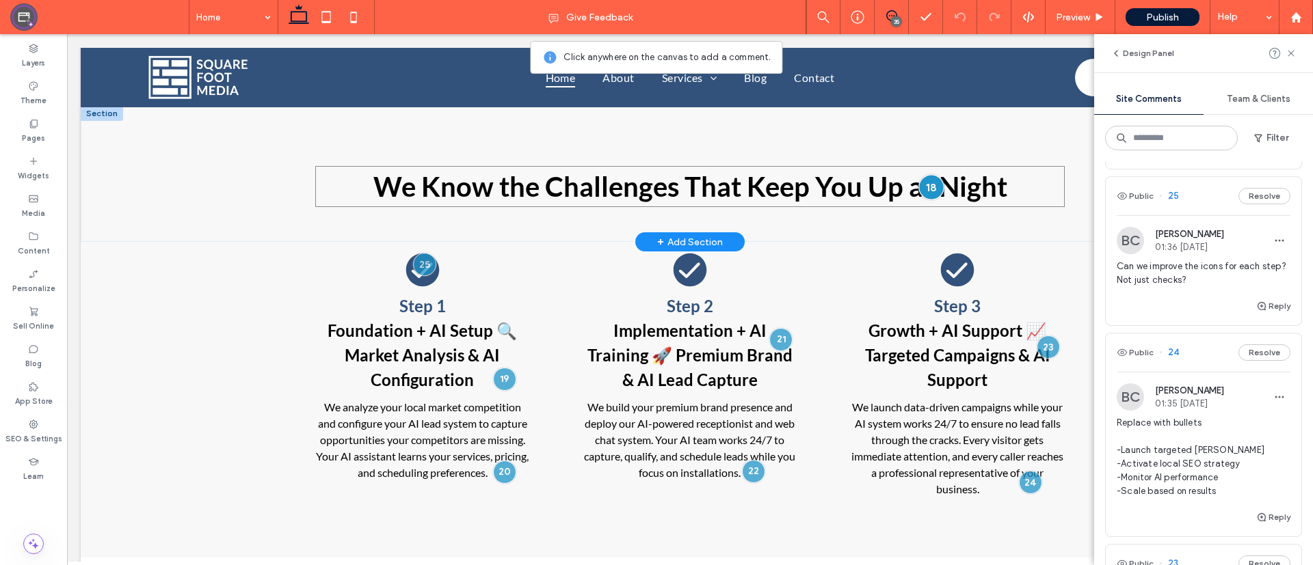
click at [925, 174] on div at bounding box center [930, 186] width 25 height 25
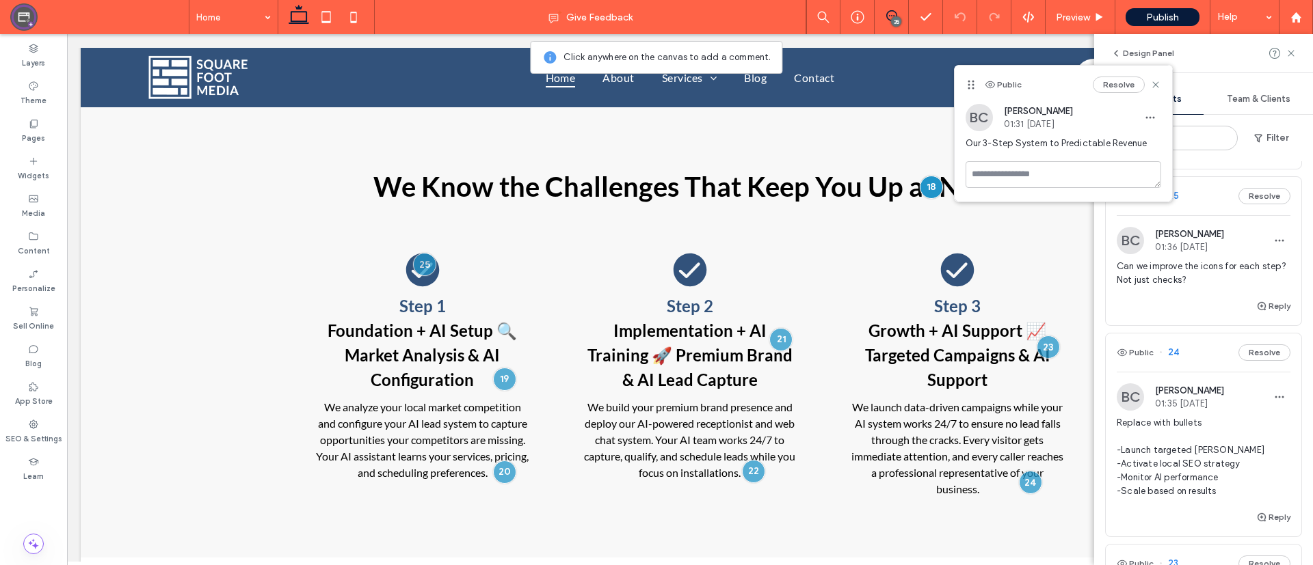
click at [1093, 131] on span "Stop Chasing Leads. Start Attracting Premium Customers." at bounding box center [1203, 116] width 174 height 27
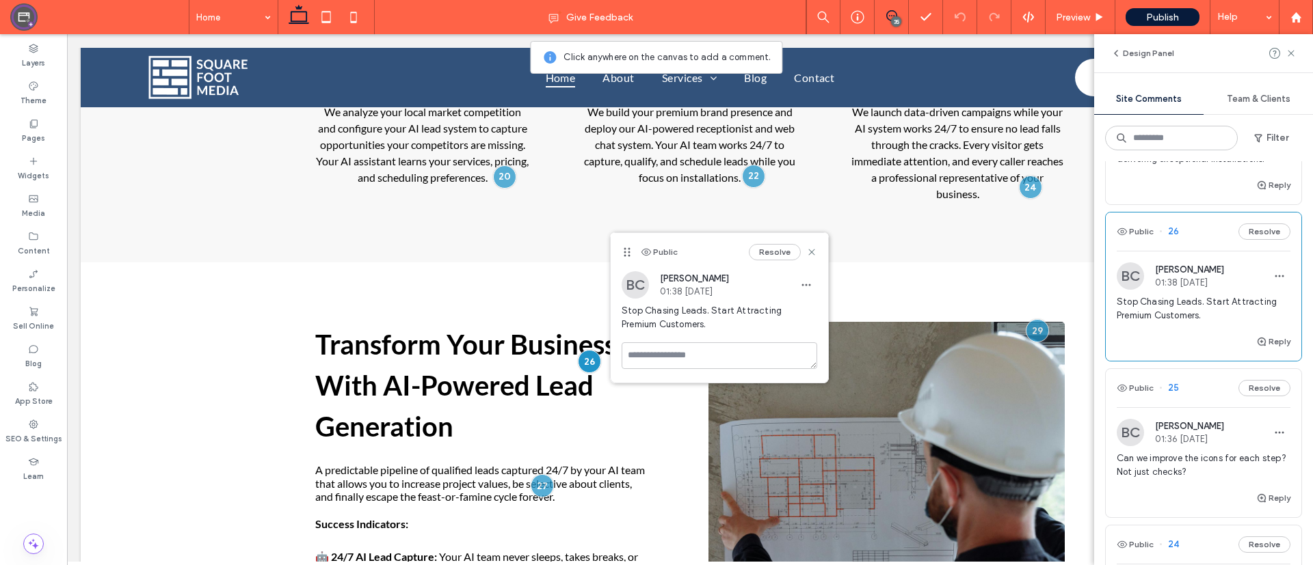
click at [1093, 166] on span "Replace text with: Generate 25+ qualified leads monthly while charging premium …" at bounding box center [1203, 118] width 174 height 96
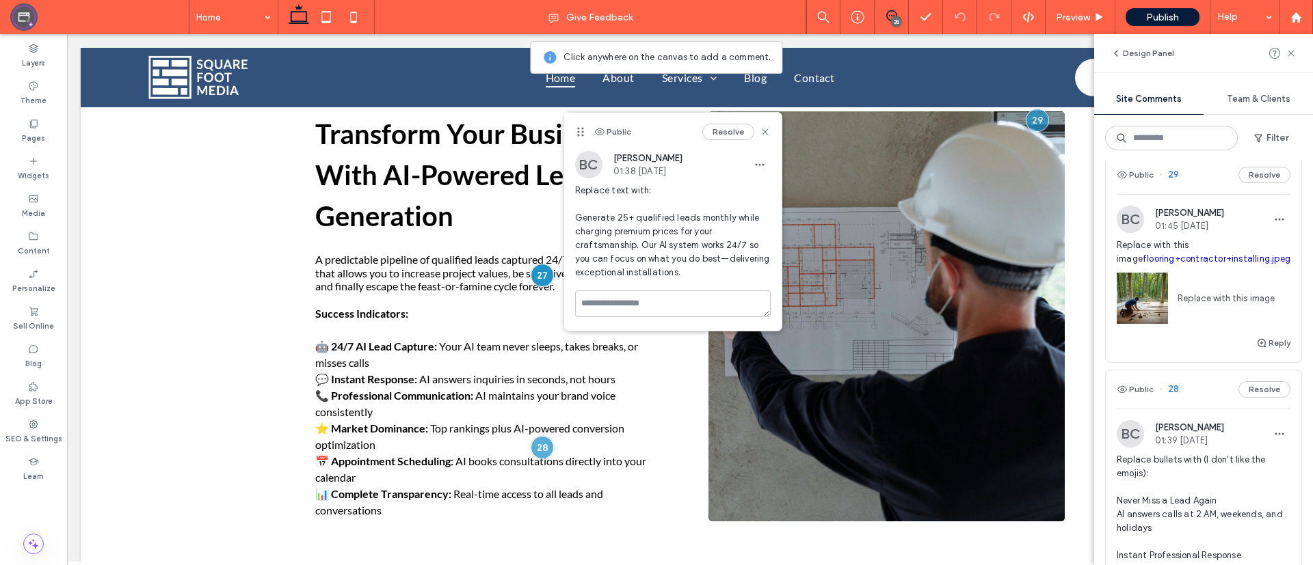
scroll to position [1802, 0]
click at [1093, 338] on div "BC [PERSON_NAME] 01:45 [DATE] Replace with this image flooring+contractor+insta…" at bounding box center [1203, 273] width 174 height 129
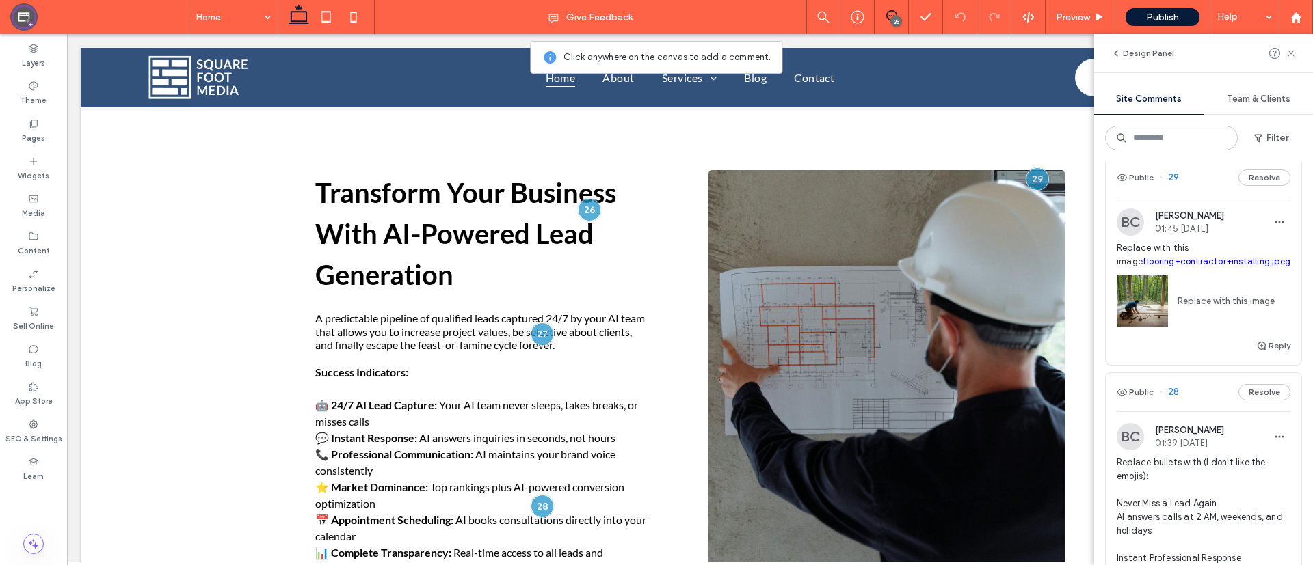
scroll to position [3323, 0]
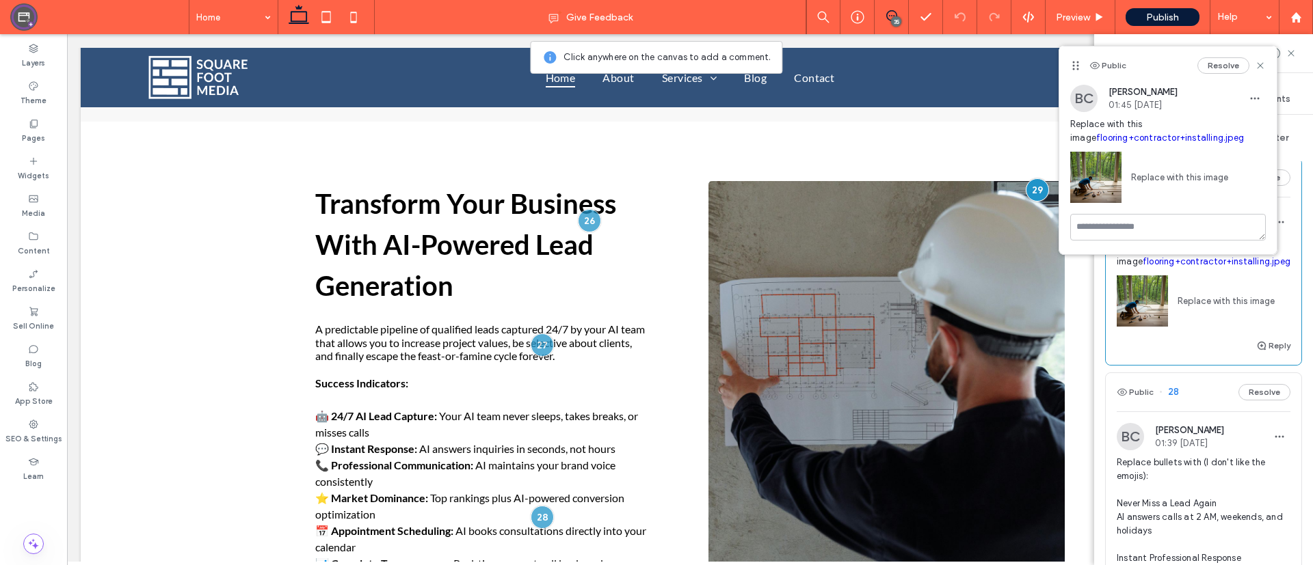
click at [1093, 269] on span "Replace with this image flooring+contractor+installing.jpeg" at bounding box center [1203, 254] width 174 height 27
click at [1093, 267] on link "flooring+contractor+installing.jpeg" at bounding box center [1216, 261] width 148 height 10
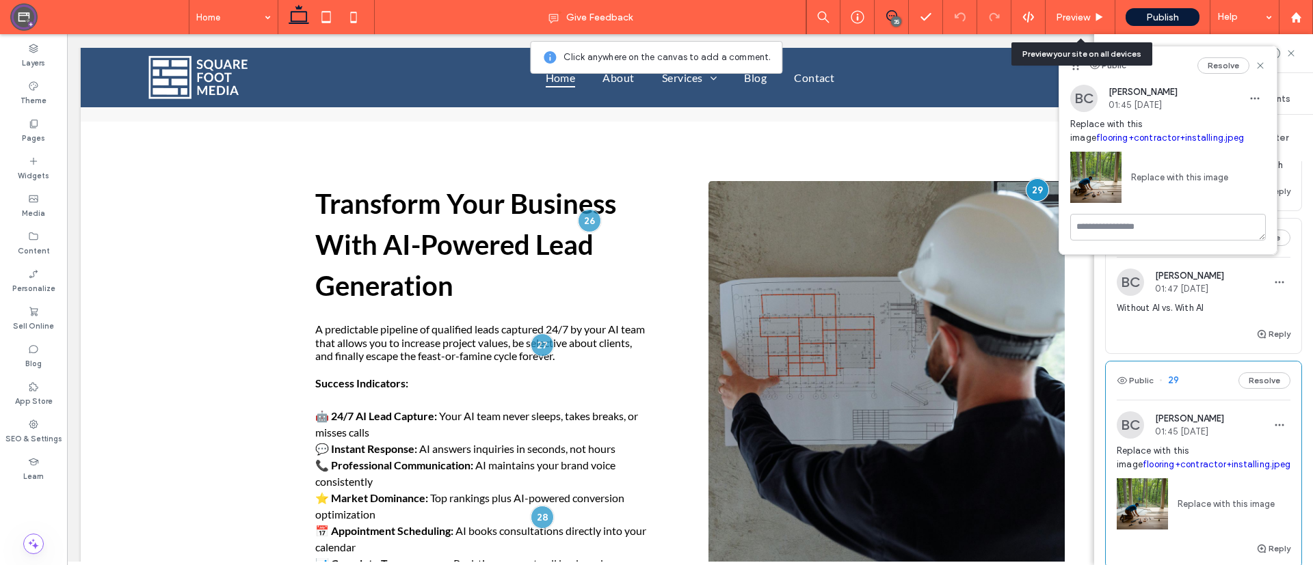
scroll to position [1584, 0]
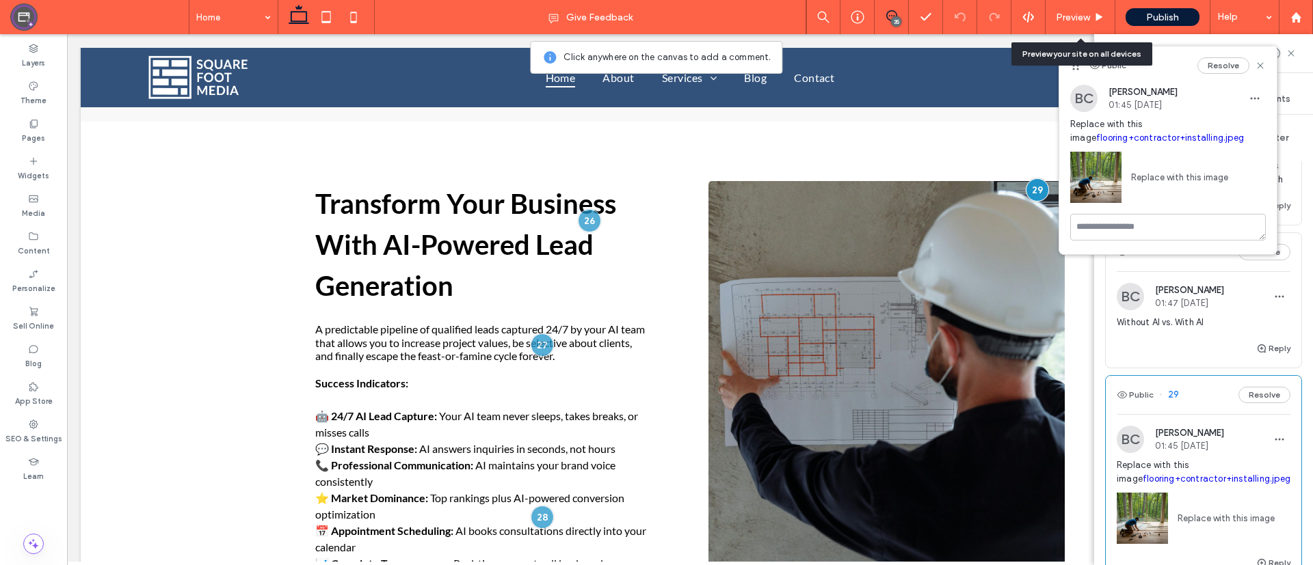
click at [1093, 330] on span "Without AI vs. With AI" at bounding box center [1203, 323] width 174 height 14
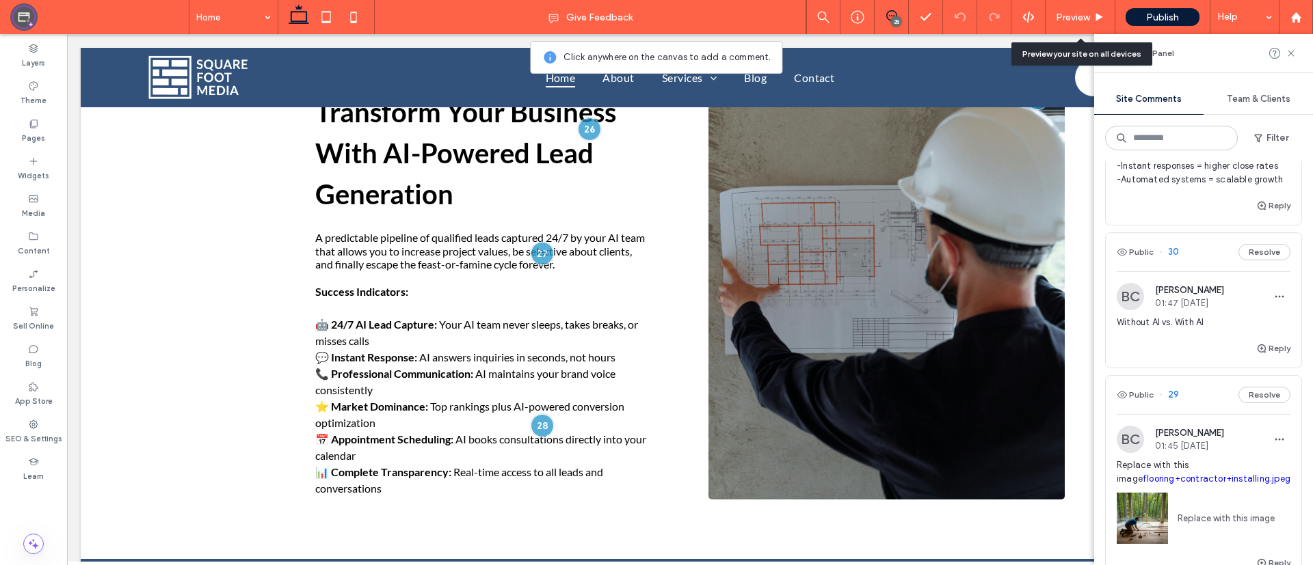
scroll to position [3667, 0]
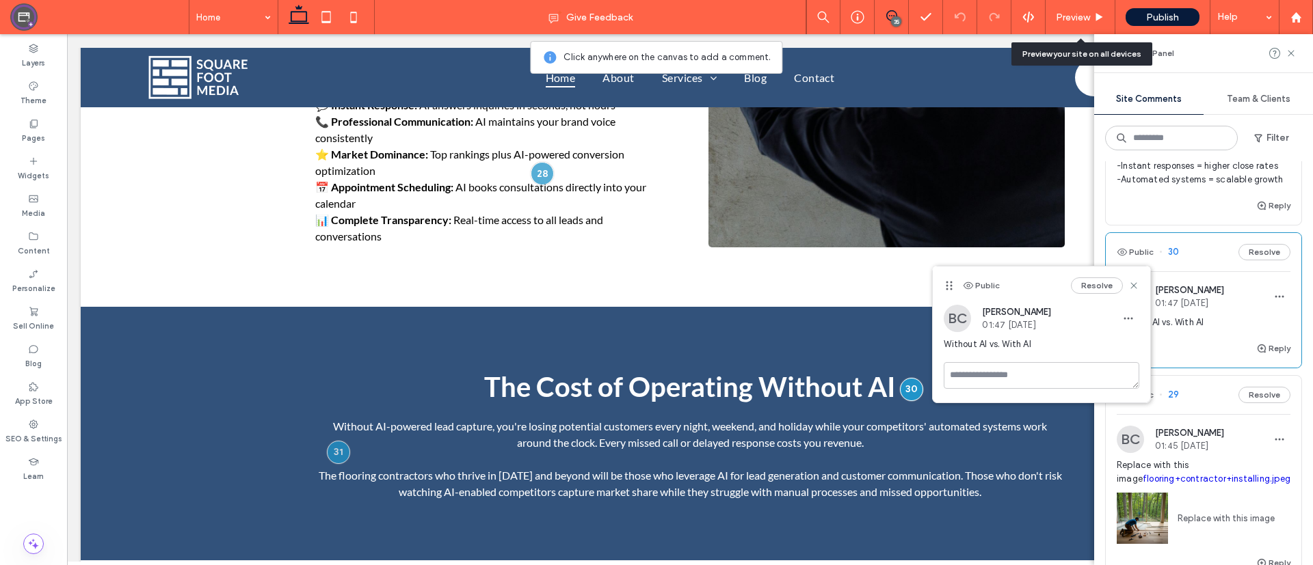
click at [1093, 368] on div "Reply" at bounding box center [1204, 353] width 196 height 27
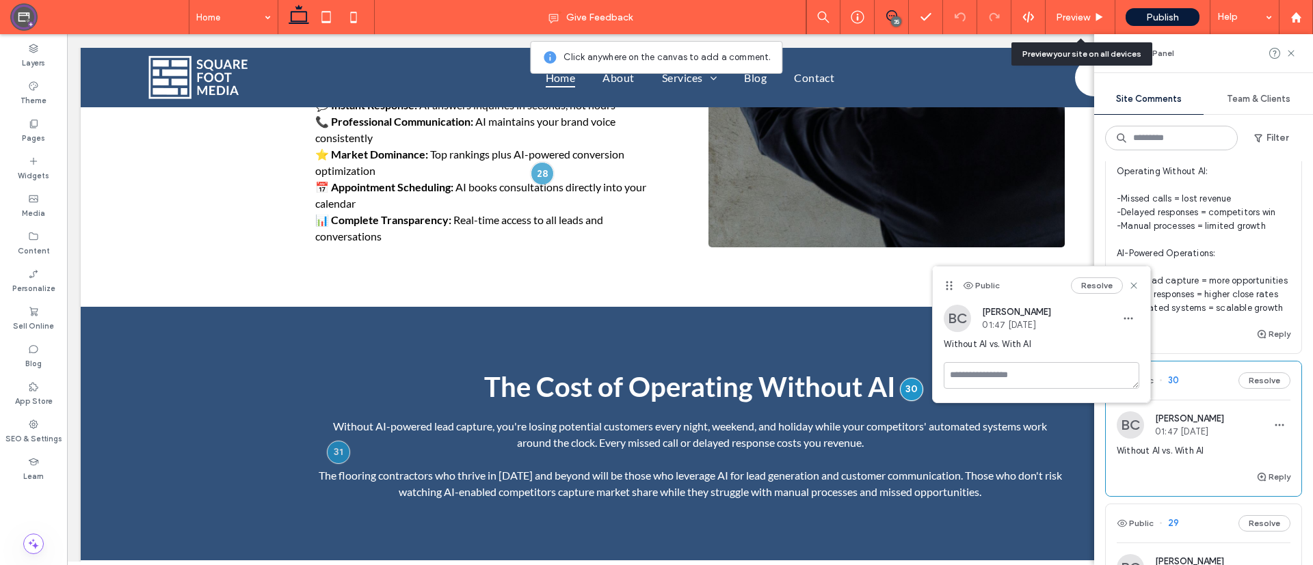
scroll to position [1455, 0]
click at [1093, 316] on span "Turn this is to two colums: Operating Without AI: -Missed calls = lost revenue …" at bounding box center [1203, 227] width 174 height 178
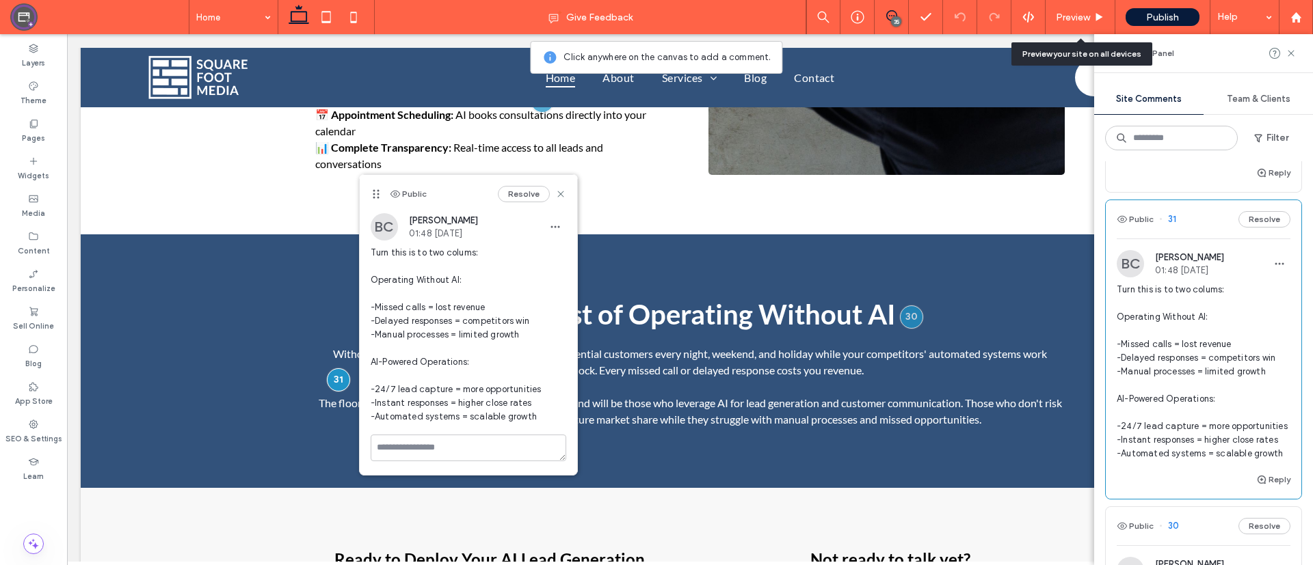
scroll to position [1309, 0]
click at [1093, 371] on span "Turn this is to two colums: Operating Without AI: -Missed calls = lost revenue …" at bounding box center [1203, 373] width 174 height 178
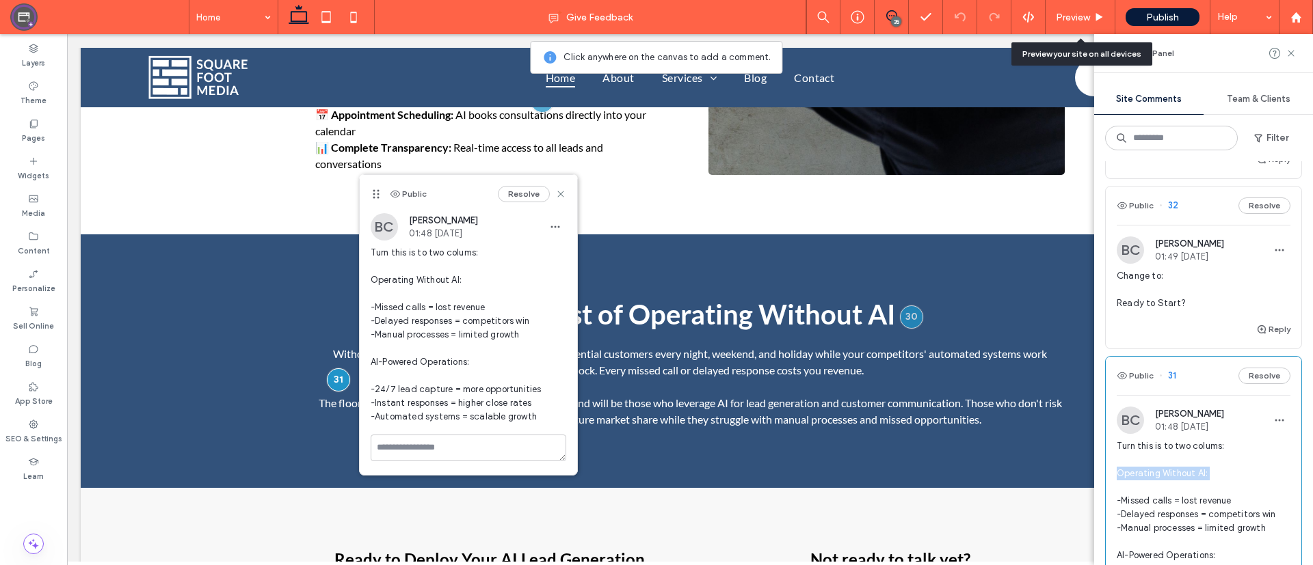
scroll to position [1152, 0]
click at [1093, 312] on span "Change to: Ready to Start?" at bounding box center [1203, 291] width 174 height 41
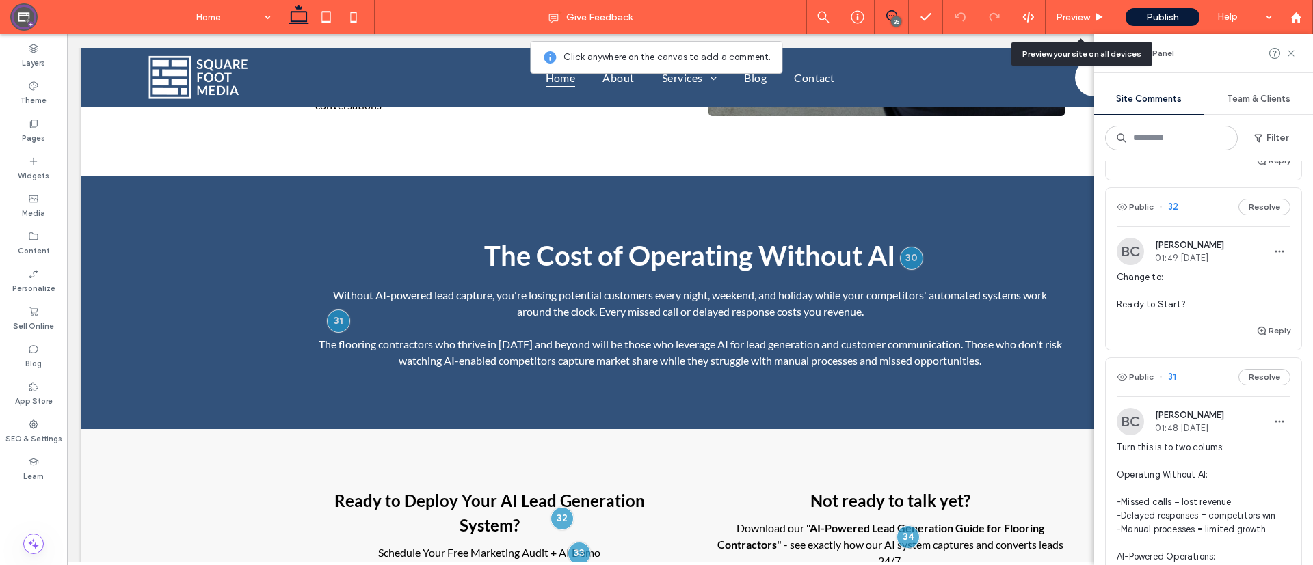
scroll to position [3924, 0]
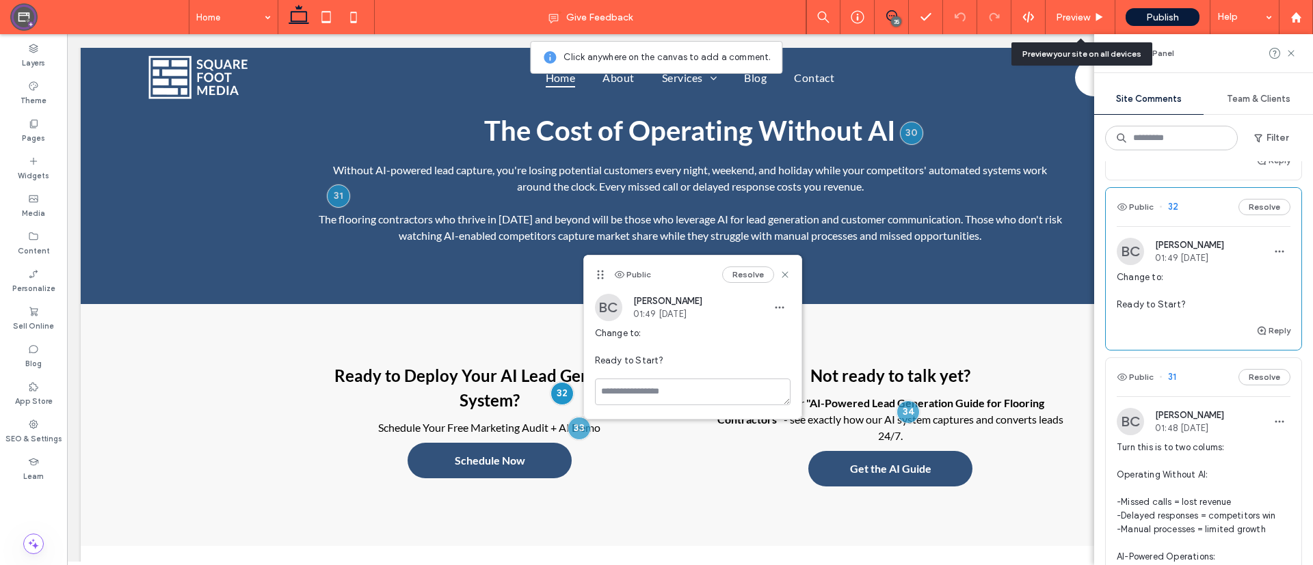
click at [1093, 470] on span "Turn this is to two colums: Operating Without AI: -Missed calls = lost revenue …" at bounding box center [1203, 530] width 174 height 178
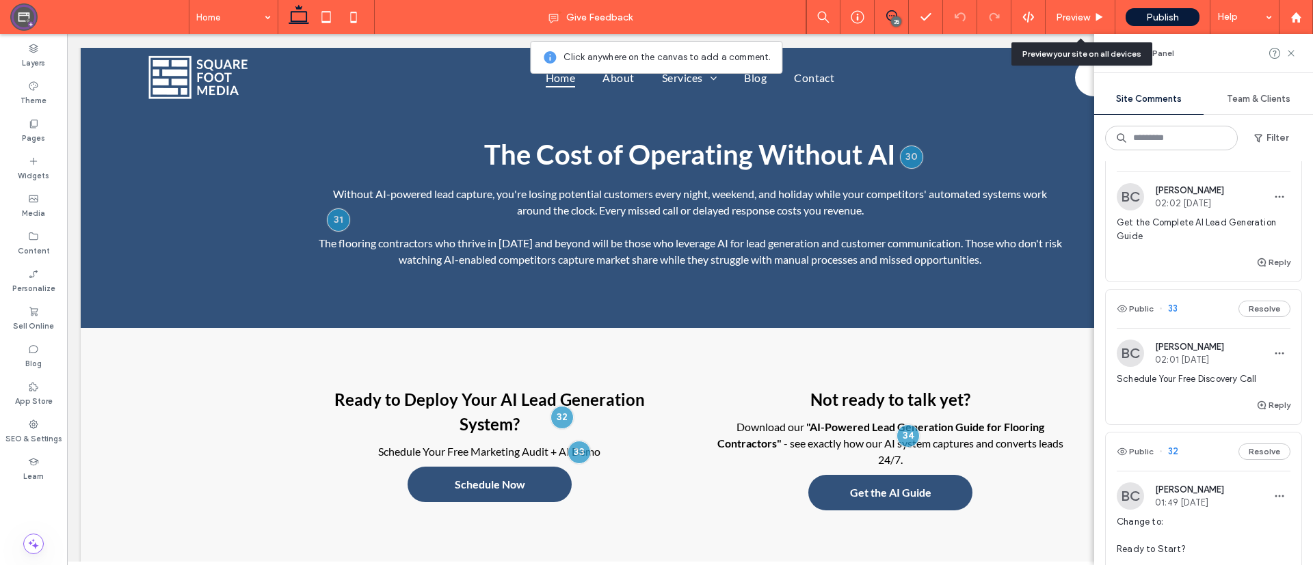
scroll to position [902, 0]
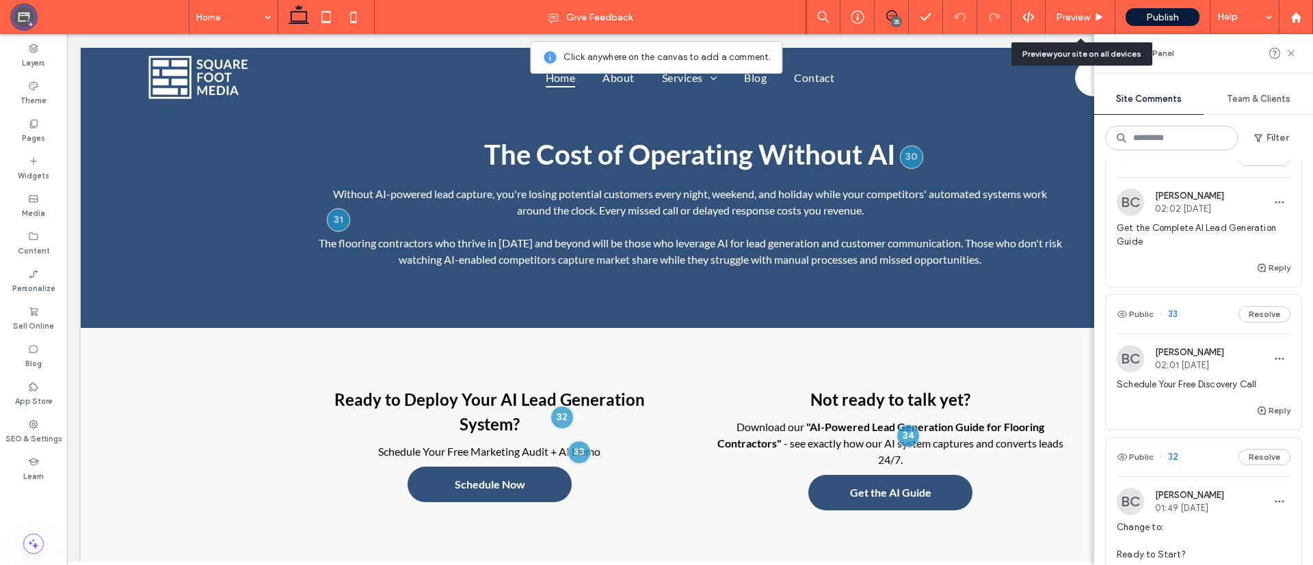
click at [1093, 249] on span "Get the Complete AI Lead Generation Guide" at bounding box center [1203, 235] width 174 height 27
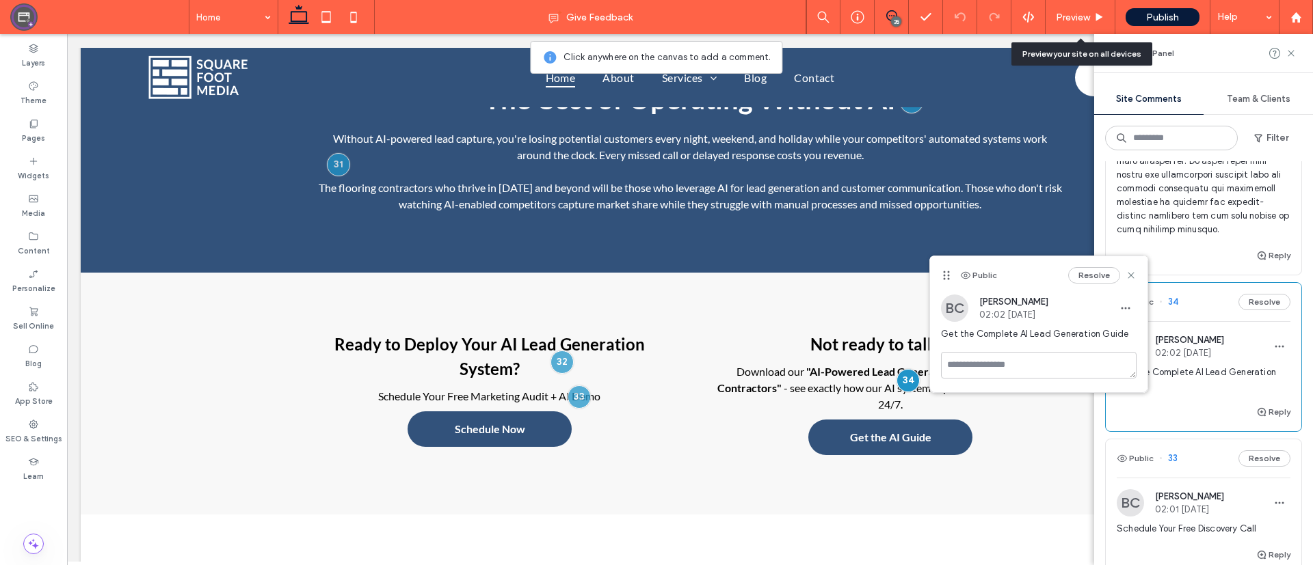
scroll to position [756, 0]
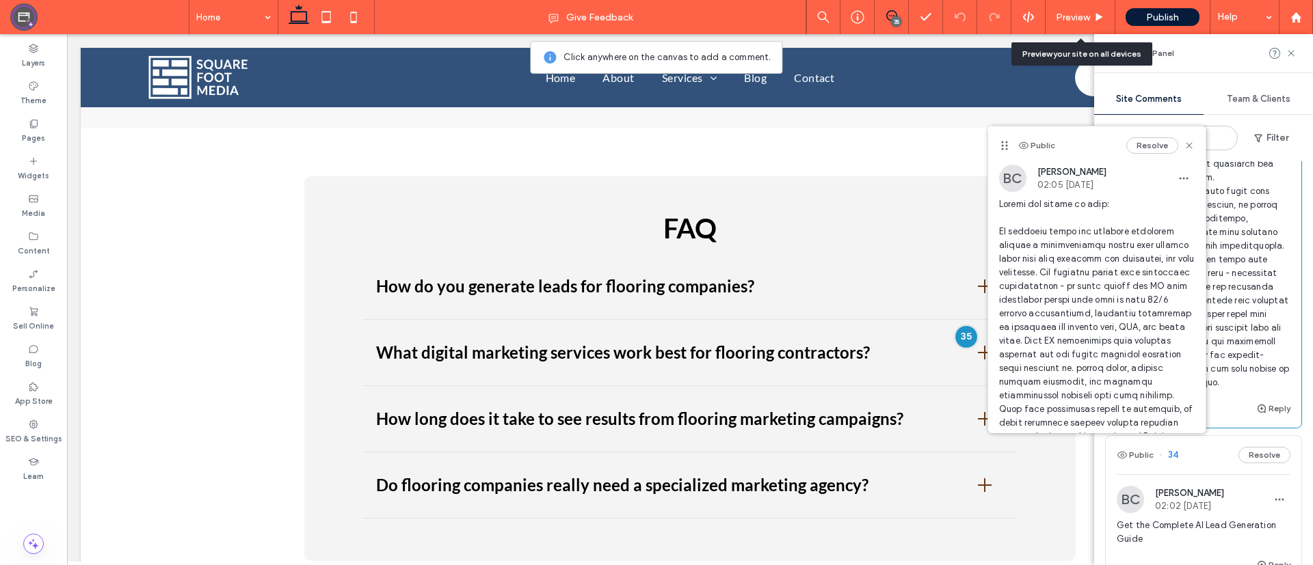
scroll to position [602, 0]
click at [1093, 289] on span at bounding box center [1203, 22] width 174 height 738
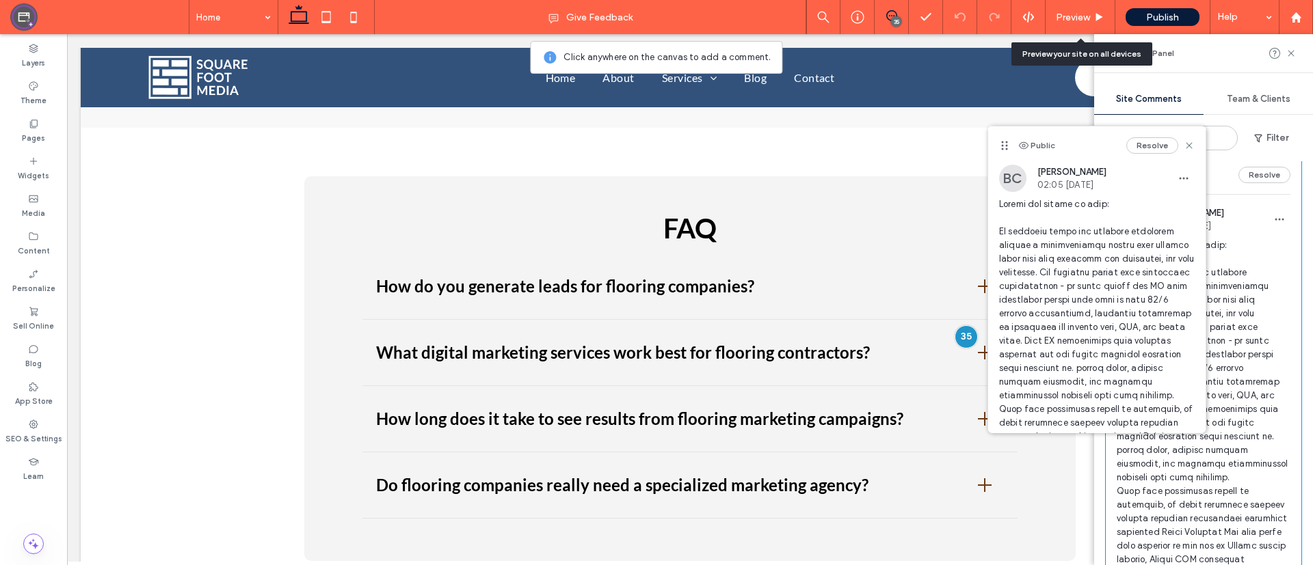
scroll to position [0, 0]
click at [892, 340] on div "What digital marketing services work best for flooring contractors?" at bounding box center [665, 352] width 579 height 25
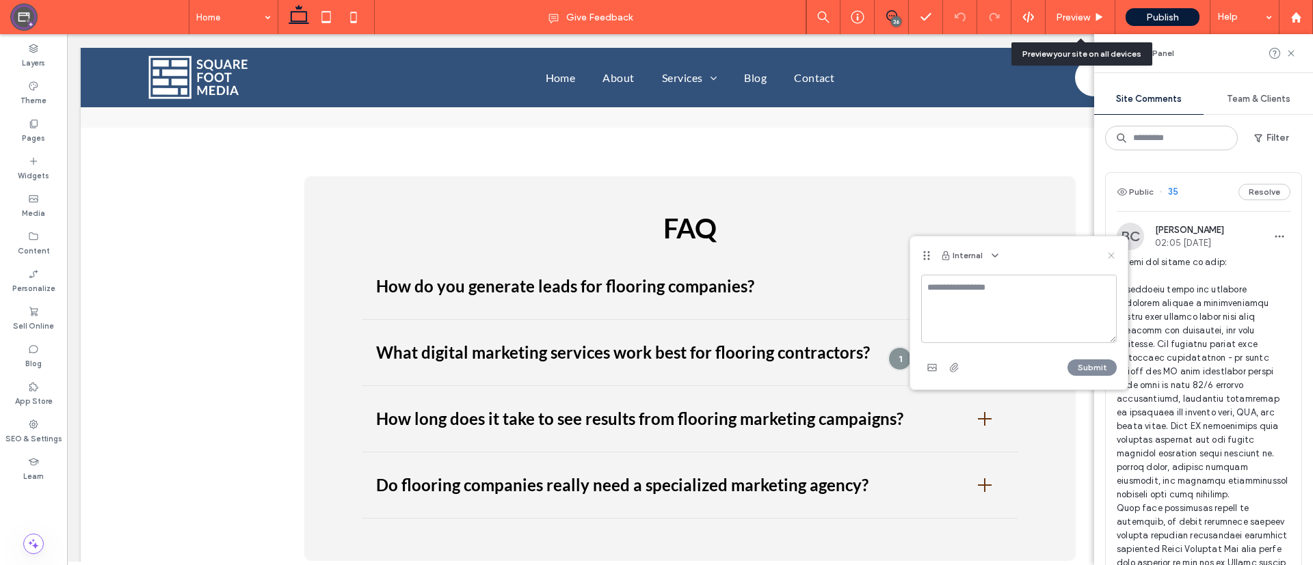
click at [1093, 252] on icon at bounding box center [1111, 255] width 11 height 11
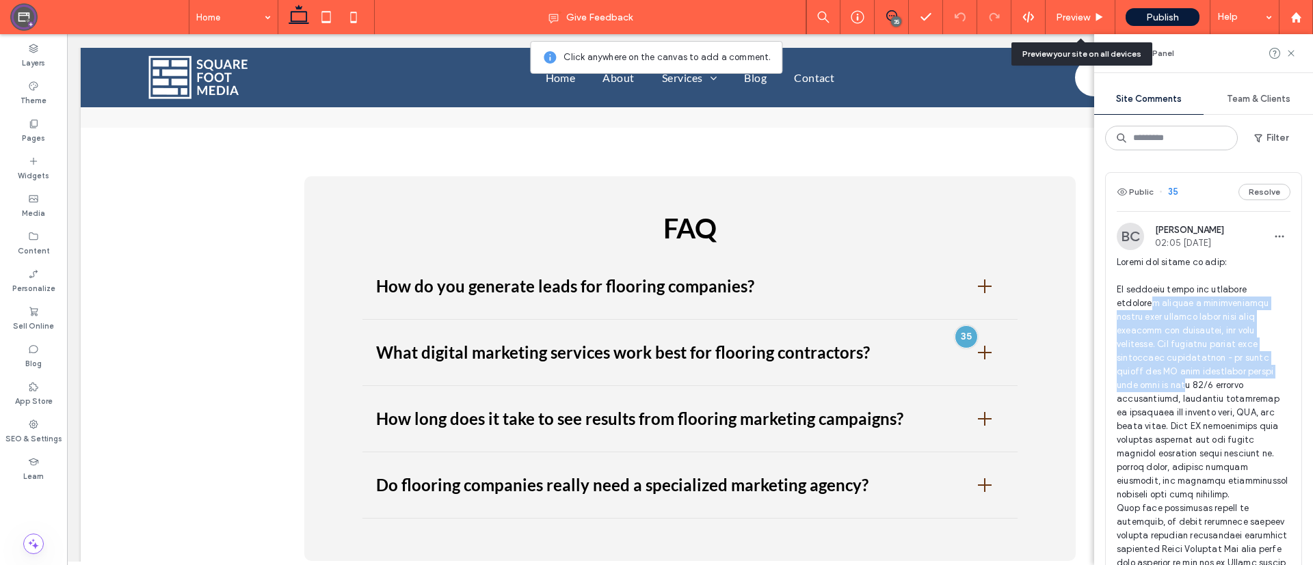
drag, startPoint x: 1156, startPoint y: 304, endPoint x: 1181, endPoint y: 392, distance: 91.1
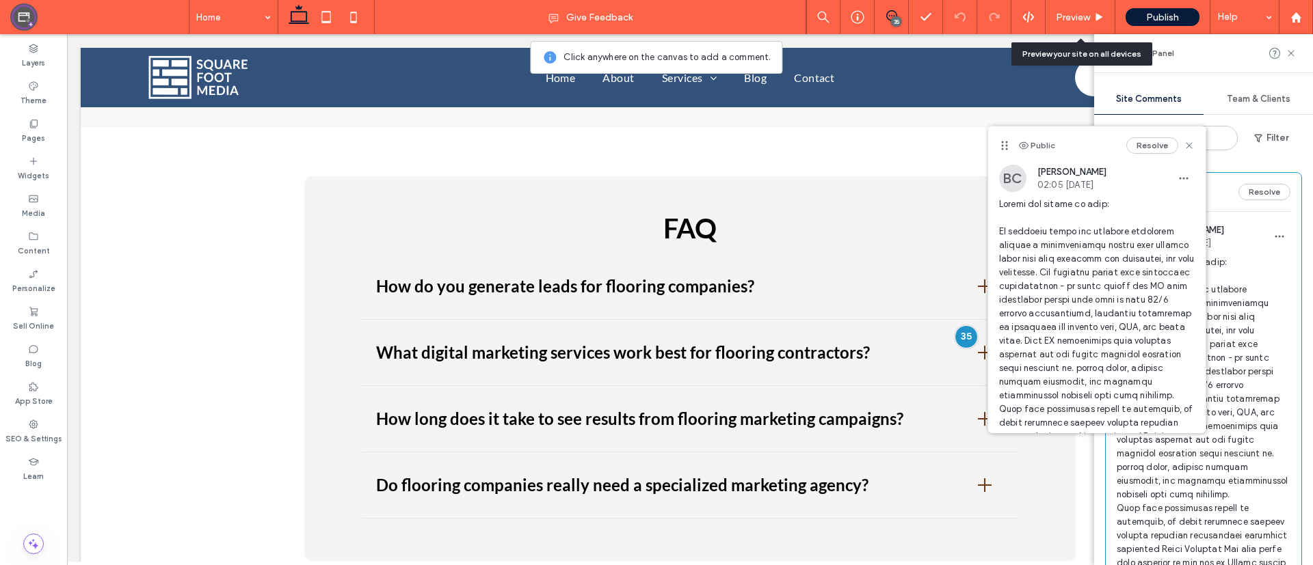
click at [1093, 57] on icon at bounding box center [1290, 53] width 11 height 11
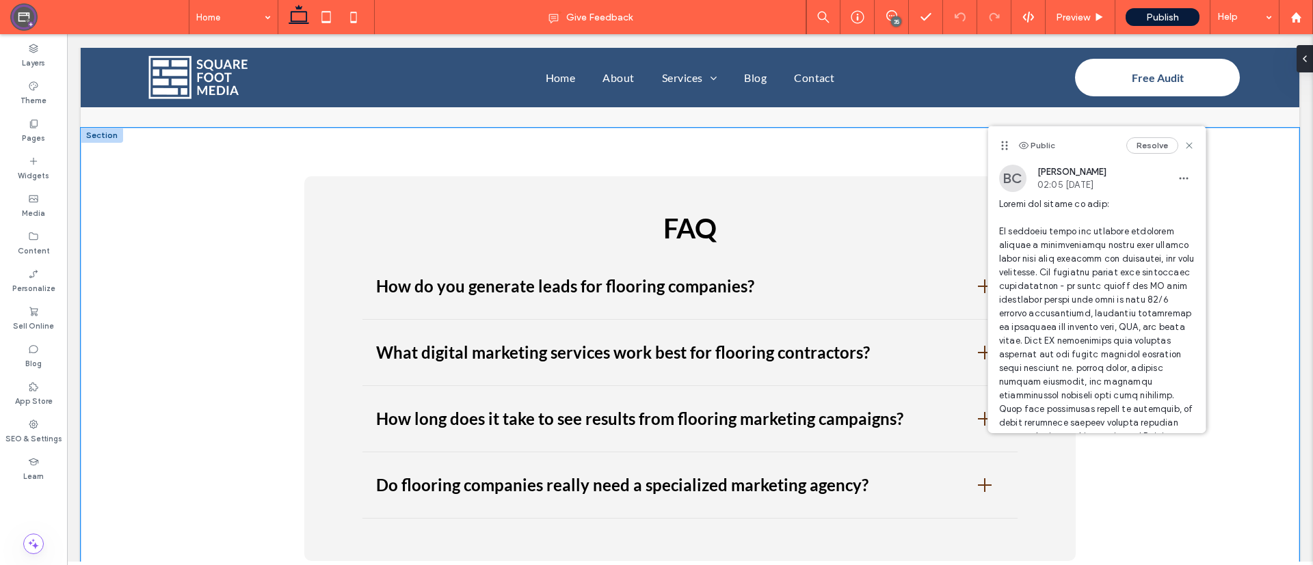
click at [1093, 157] on div "FAQ How do you generate leads for flooring companies? We generate leads for flo…" at bounding box center [690, 369] width 1218 height 482
